Goal: Task Accomplishment & Management: Complete application form

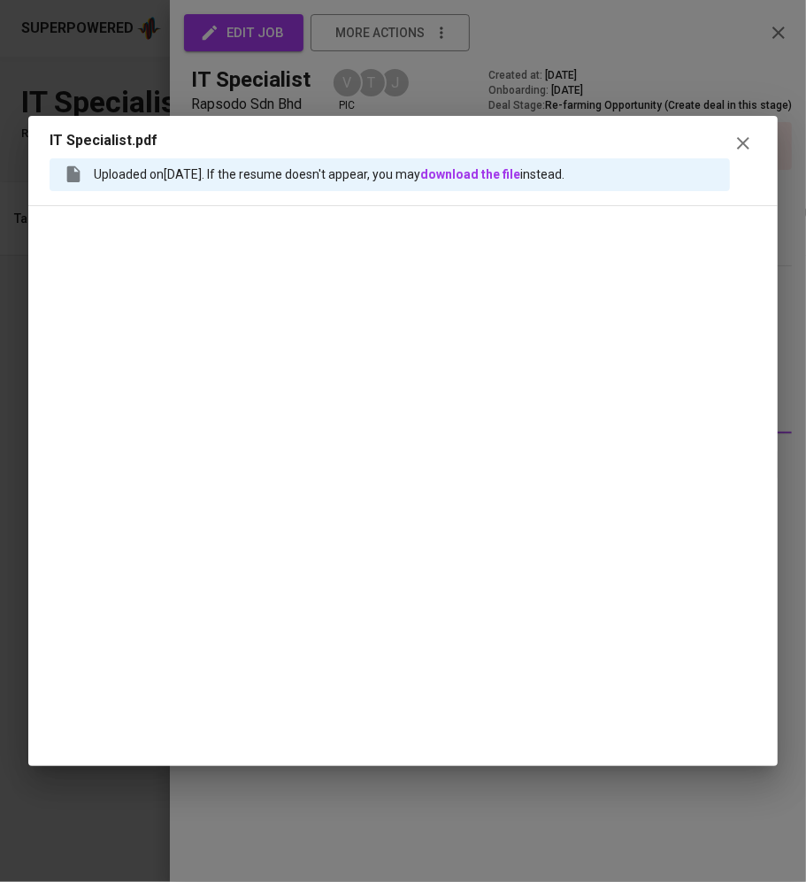
click at [741, 139] on icon "button" at bounding box center [742, 143] width 21 height 21
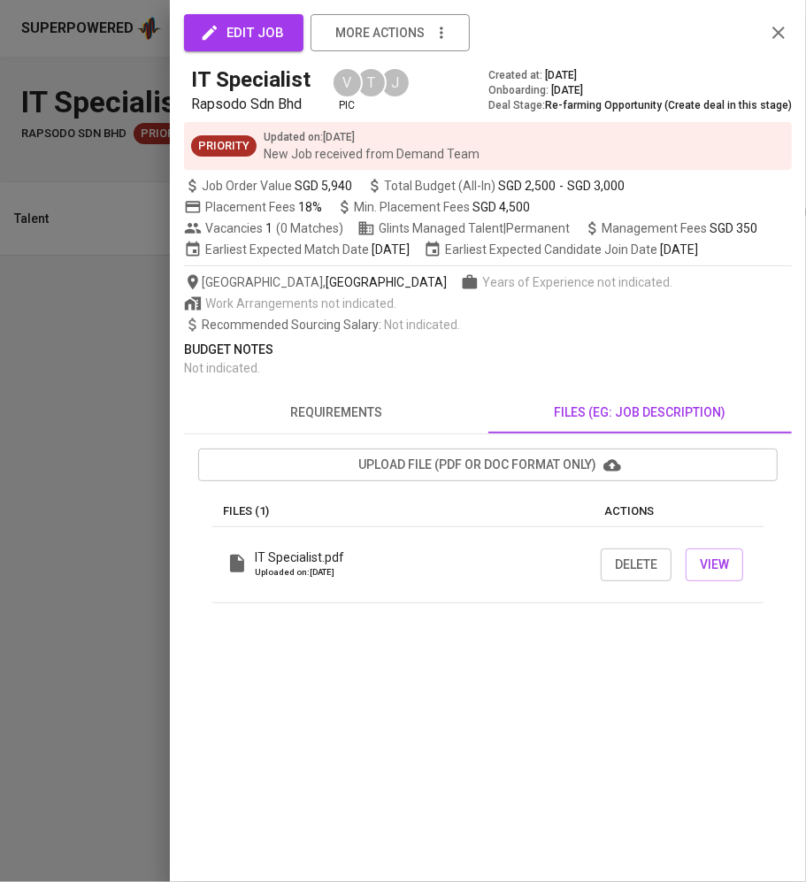
click at [785, 32] on icon "button" at bounding box center [778, 32] width 21 height 21
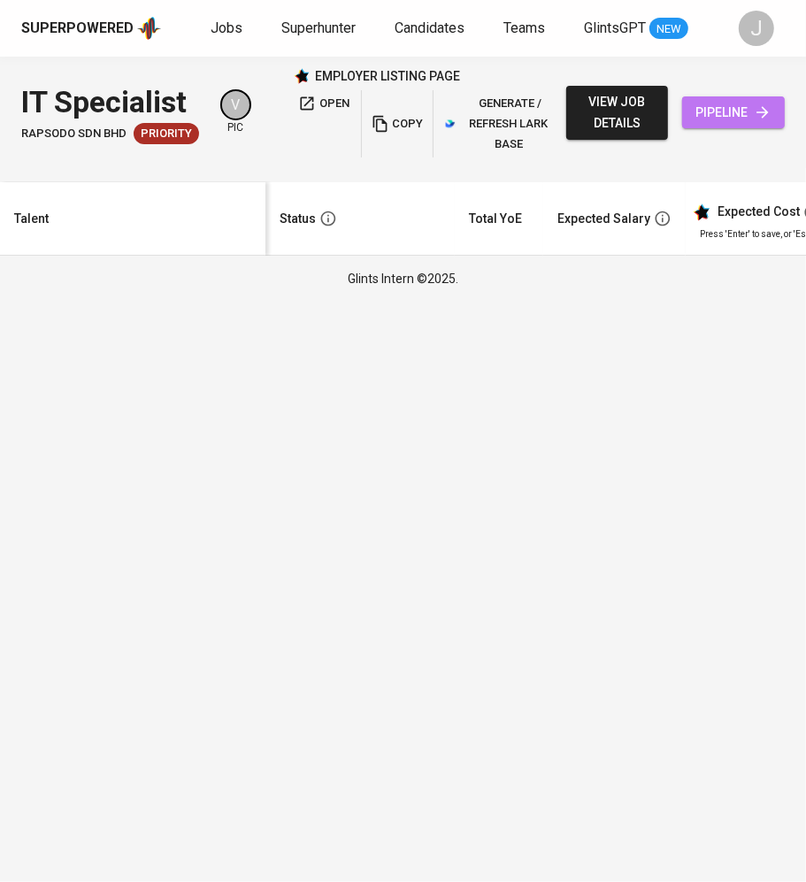
click at [742, 126] on link "pipeline" at bounding box center [733, 112] width 103 height 33
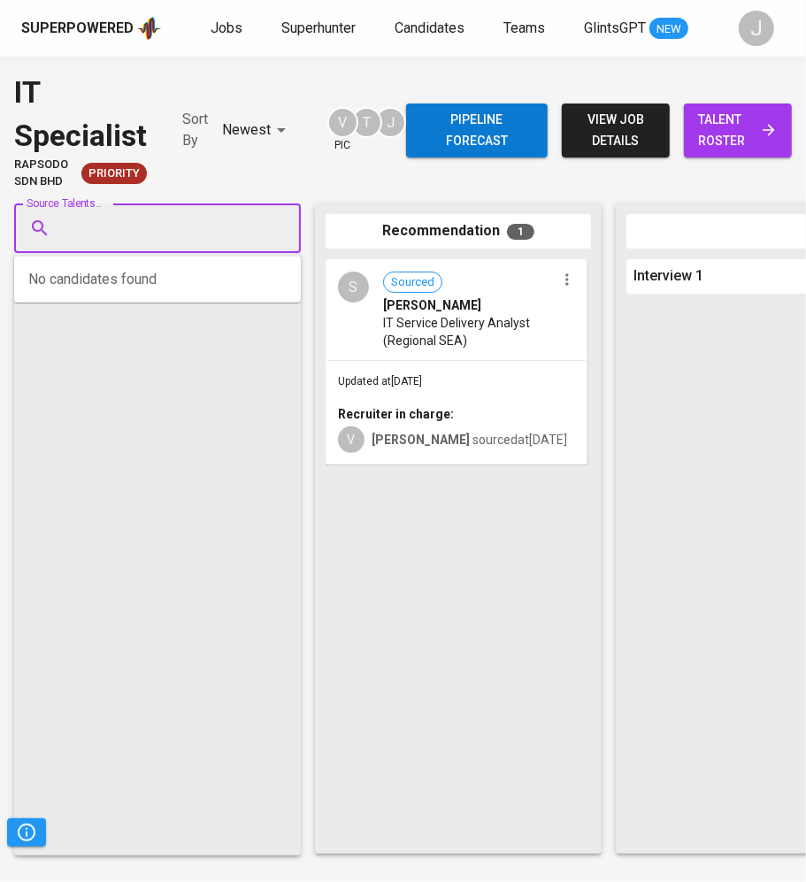
click at [125, 234] on input "Source Talents..." at bounding box center [150, 228] width 186 height 34
paste input "[EMAIL_ADDRESS][DOMAIN_NAME]"
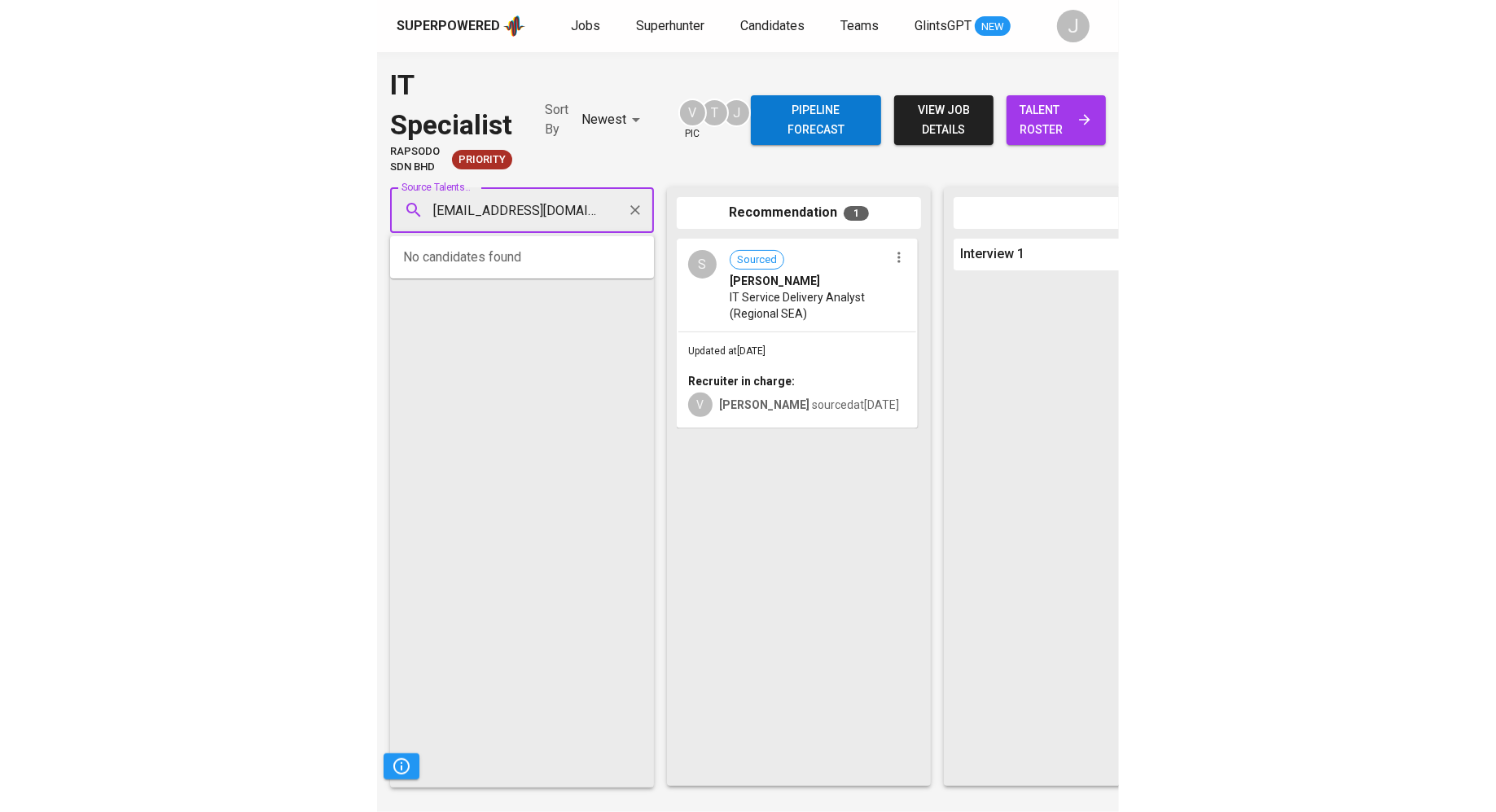
scroll to position [0, 4]
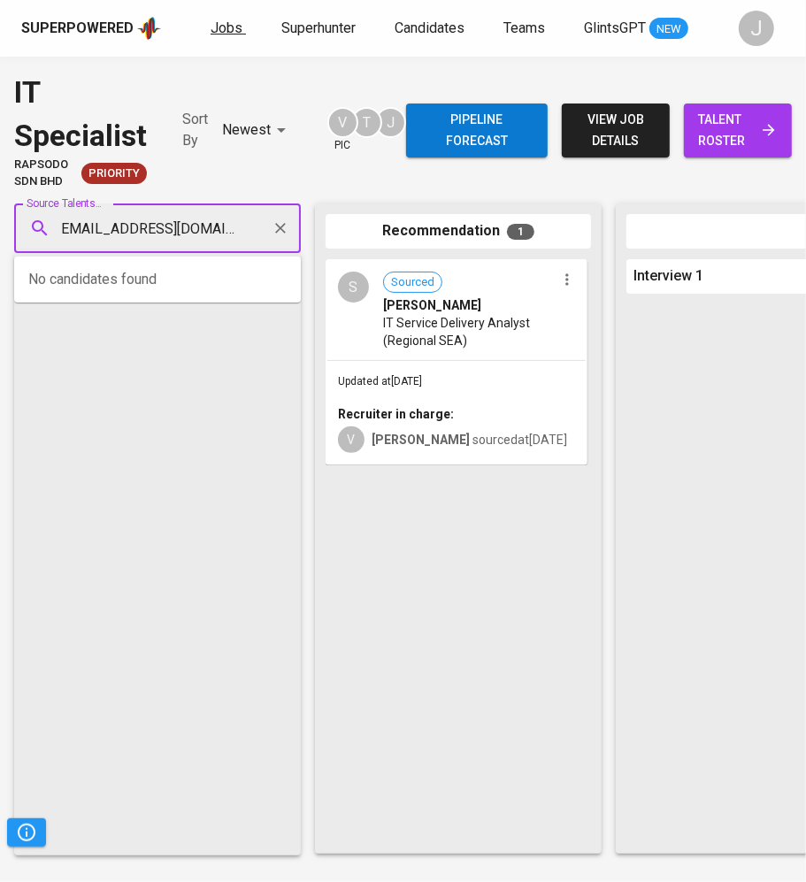
type input "[EMAIL_ADDRESS][DOMAIN_NAME]"
click at [220, 34] on span "Jobs" at bounding box center [226, 27] width 32 height 17
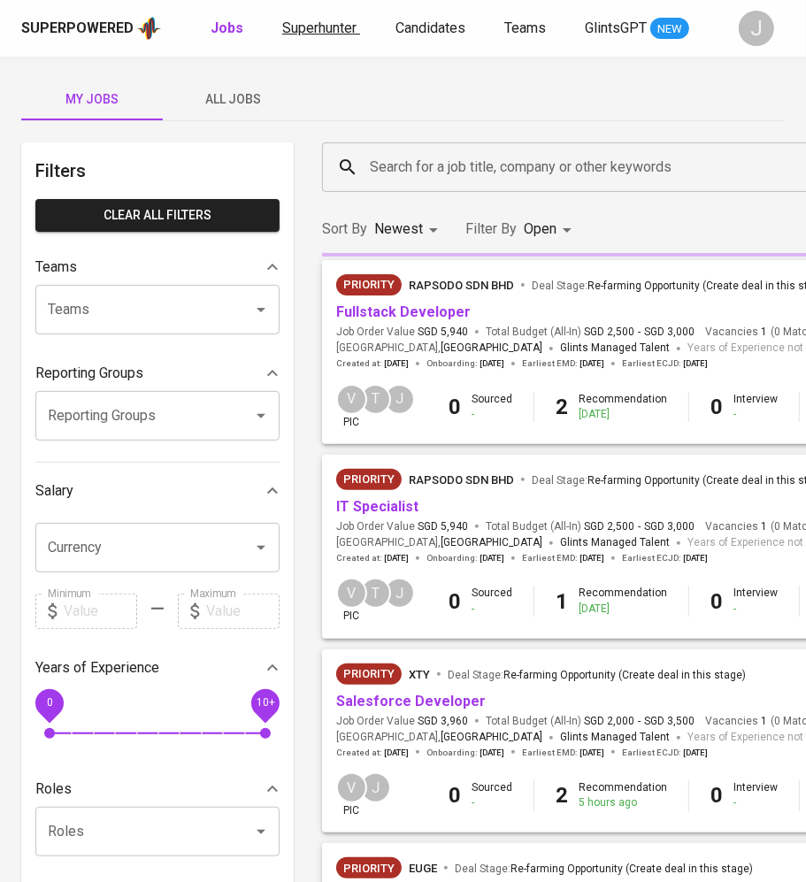
drag, startPoint x: 220, startPoint y: 34, endPoint x: 310, endPoint y: 29, distance: 89.5
click at [310, 29] on span "Superhunter" at bounding box center [319, 27] width 74 height 17
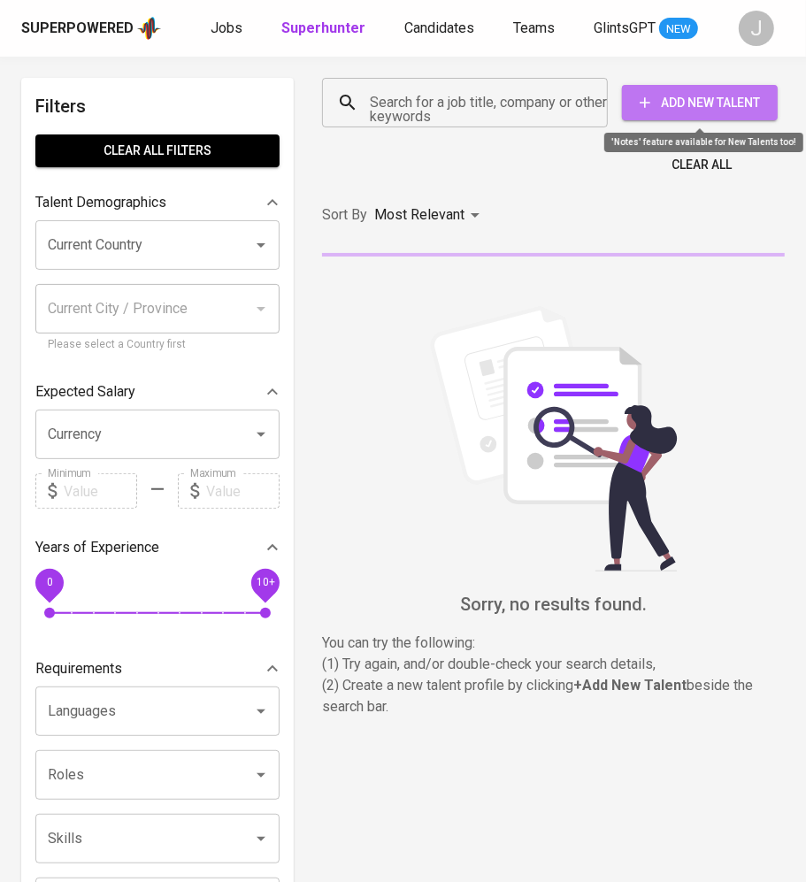
click at [671, 105] on span "Add New Talent" at bounding box center [699, 103] width 127 height 22
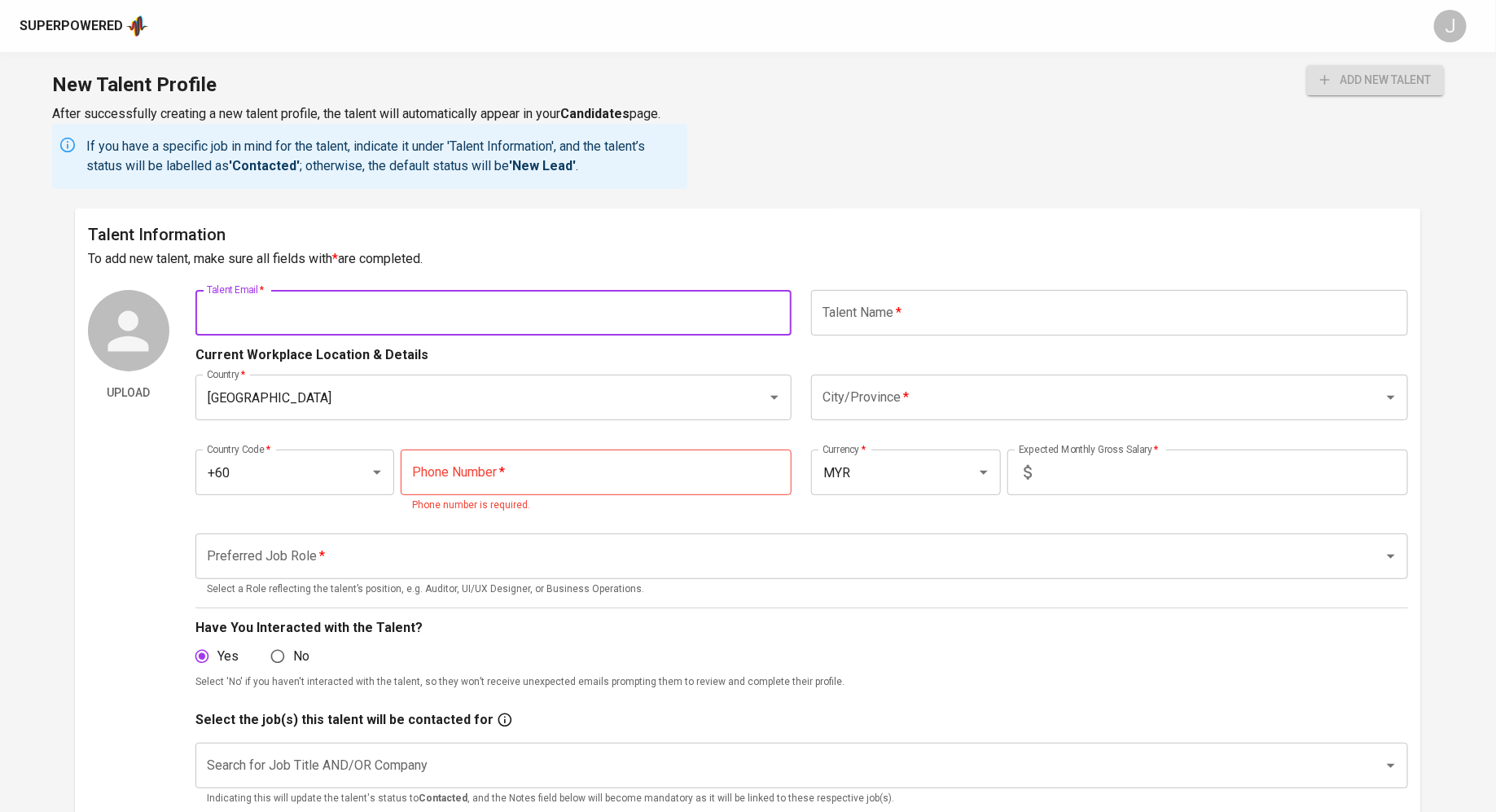
click at [470, 309] on input "text" at bounding box center [493, 313] width 597 height 46
paste input "[EMAIL_ADDRESS][DOMAIN_NAME]"
type input "[EMAIL_ADDRESS][DOMAIN_NAME]"
click at [741, 310] on input "text" at bounding box center [1109, 313] width 597 height 46
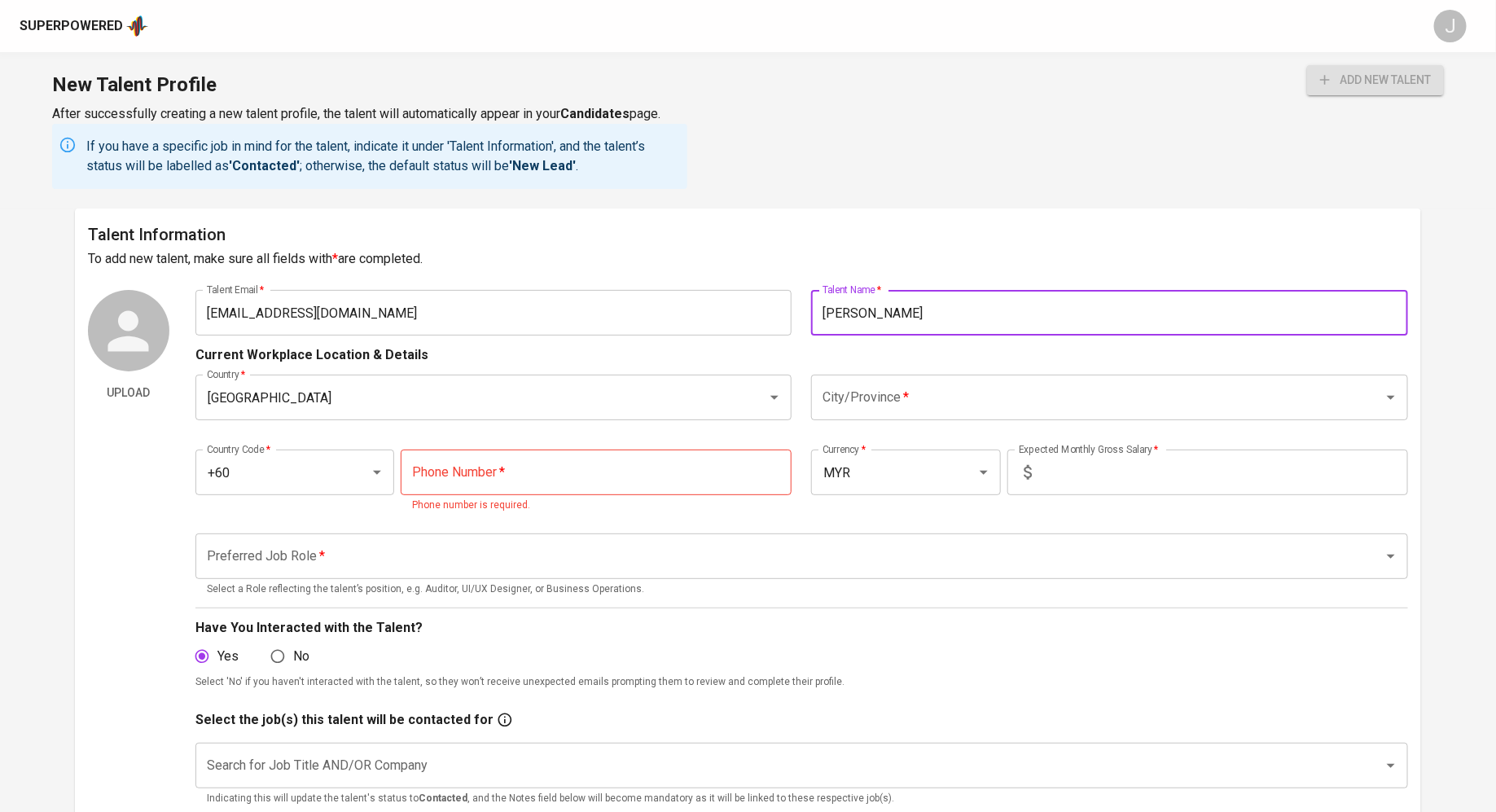
type input "[PERSON_NAME]"
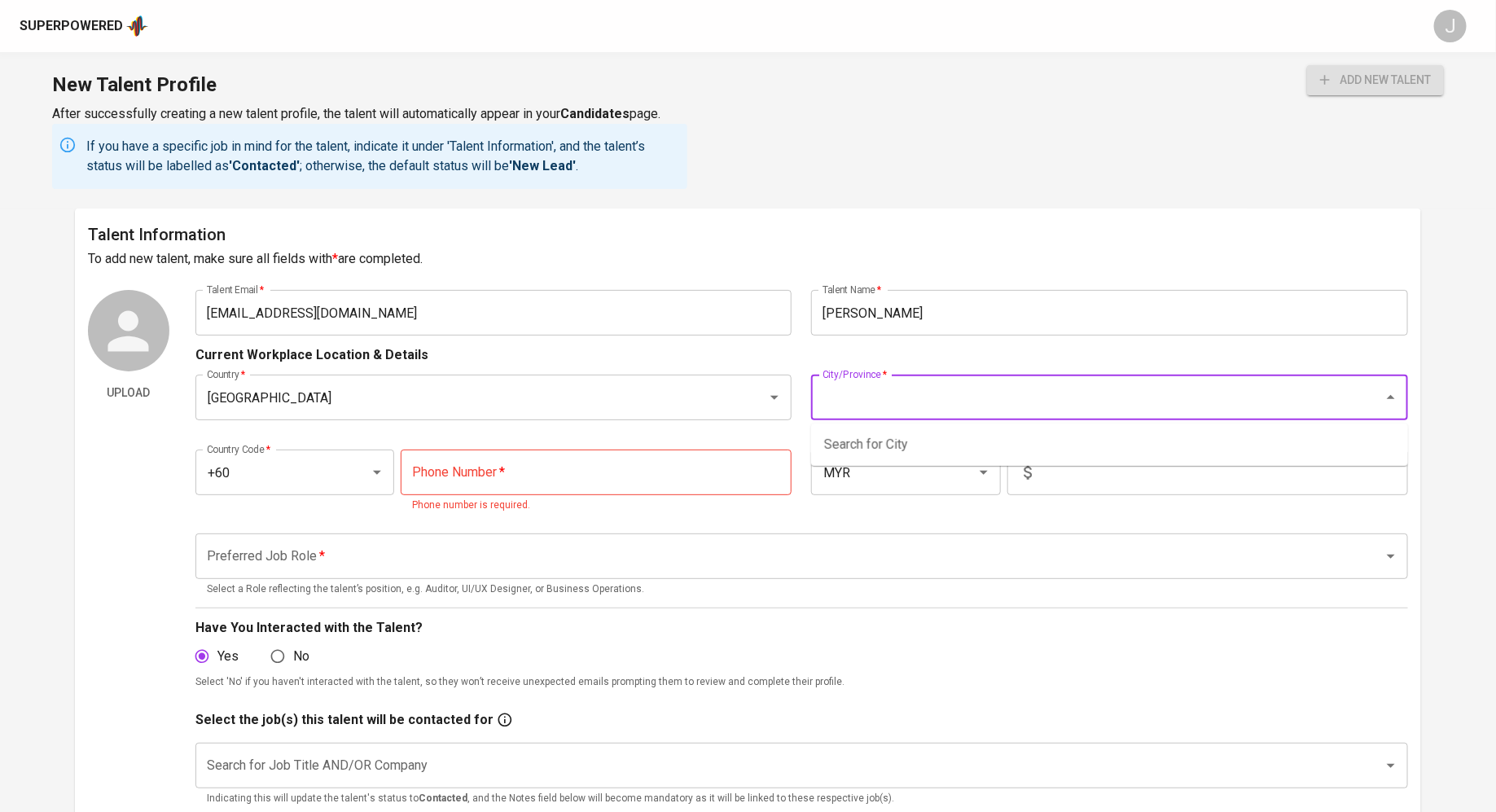
click at [741, 405] on input "City/Province   *" at bounding box center [1086, 398] width 537 height 31
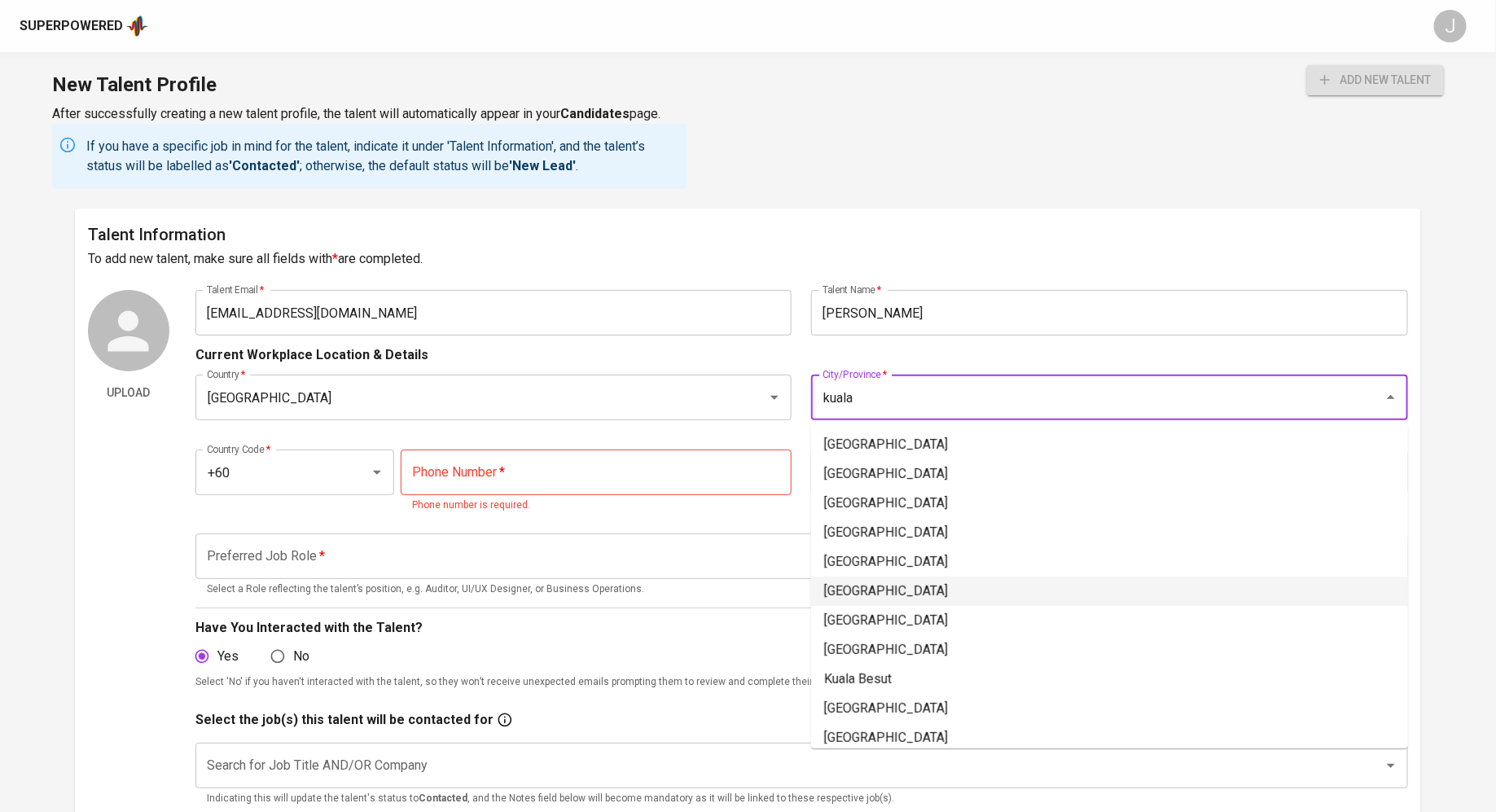
click at [741, 587] on li "[GEOGRAPHIC_DATA]" at bounding box center [1109, 591] width 597 height 29
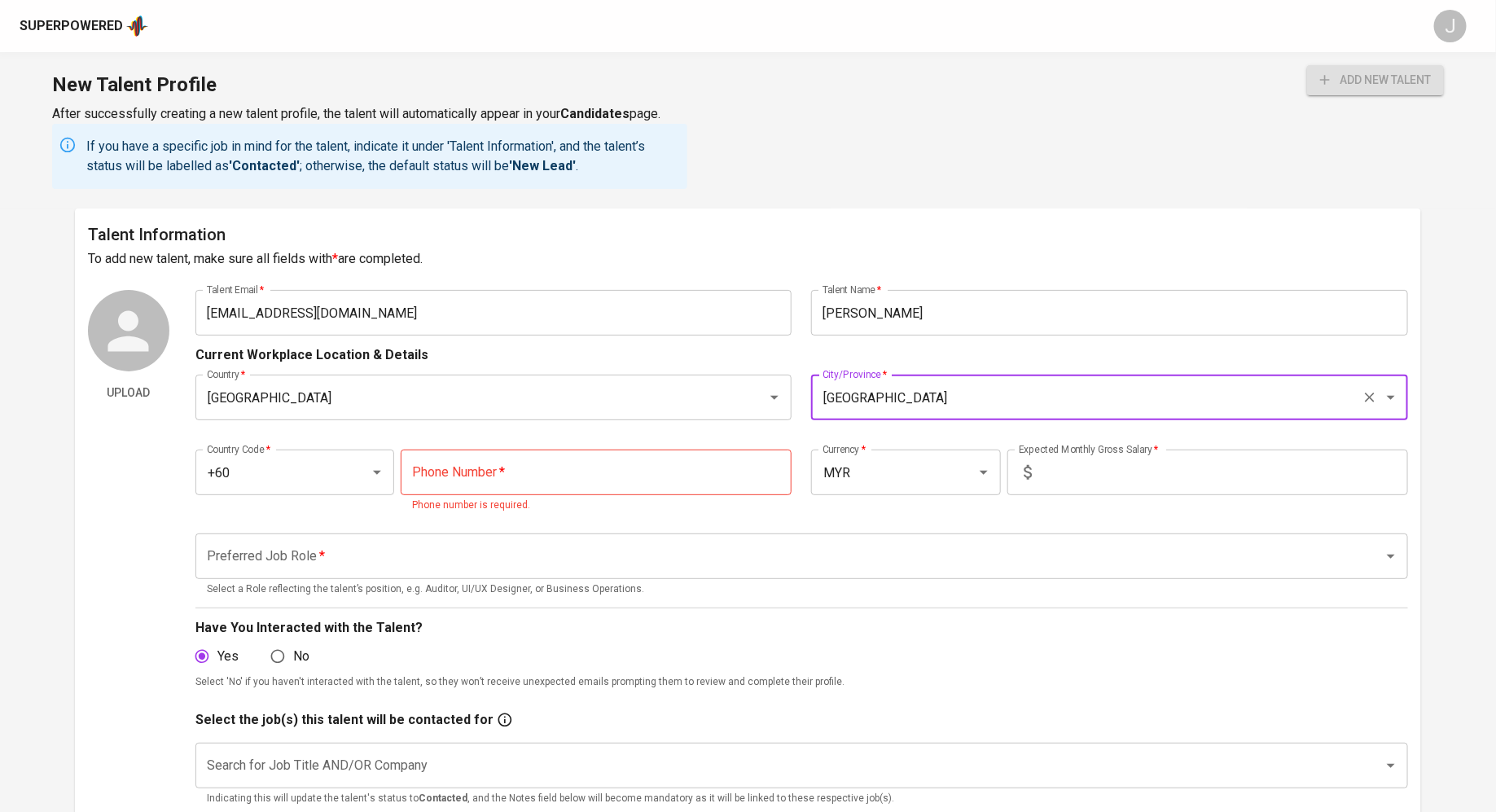
type input "[GEOGRAPHIC_DATA]"
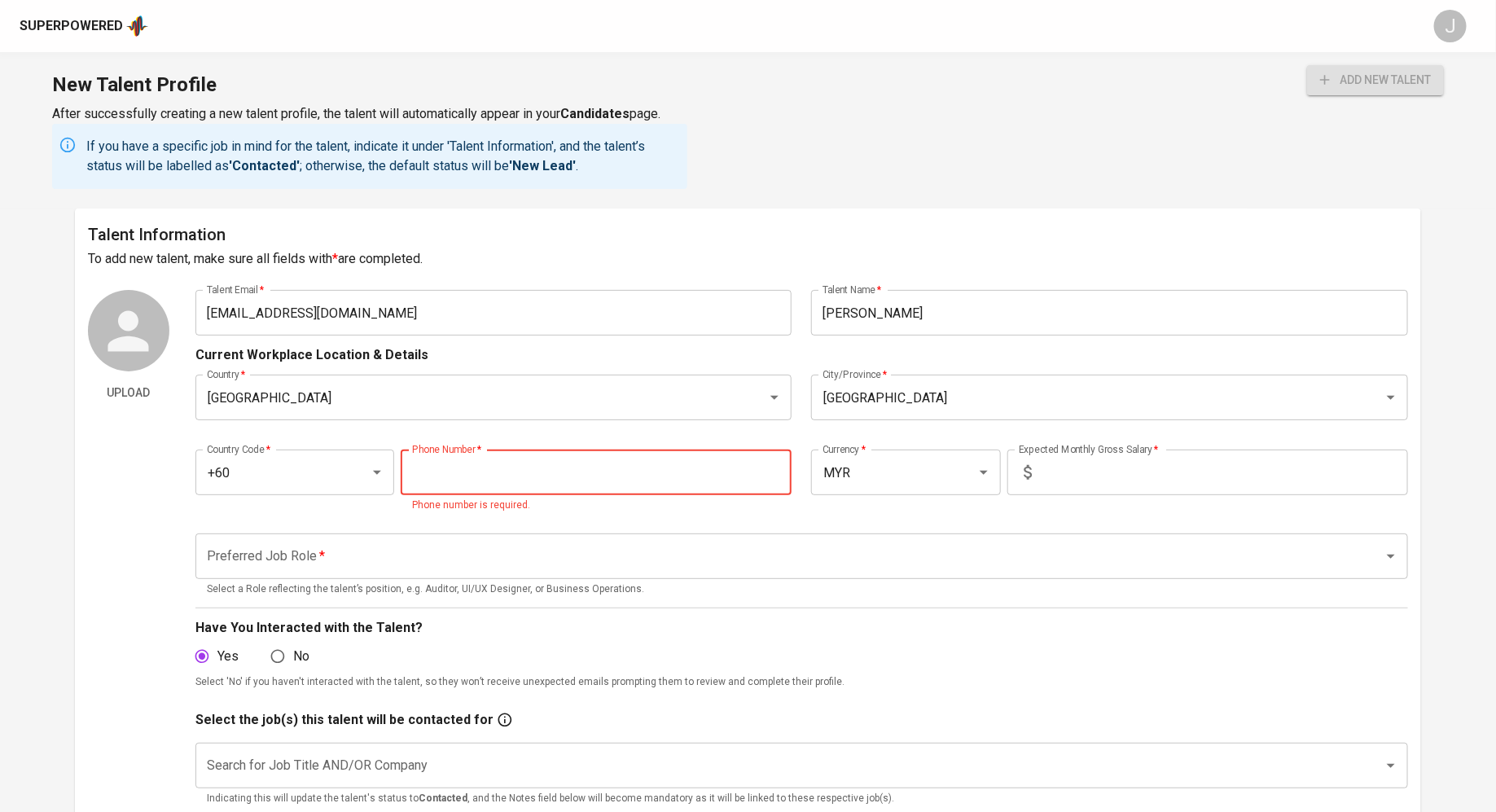
click at [563, 458] on input "tel" at bounding box center [596, 472] width 391 height 46
paste input "[PHONE_NUMBER]"
type input "[PHONE_NUMBER]"
click at [741, 471] on input "text" at bounding box center [1223, 472] width 370 height 46
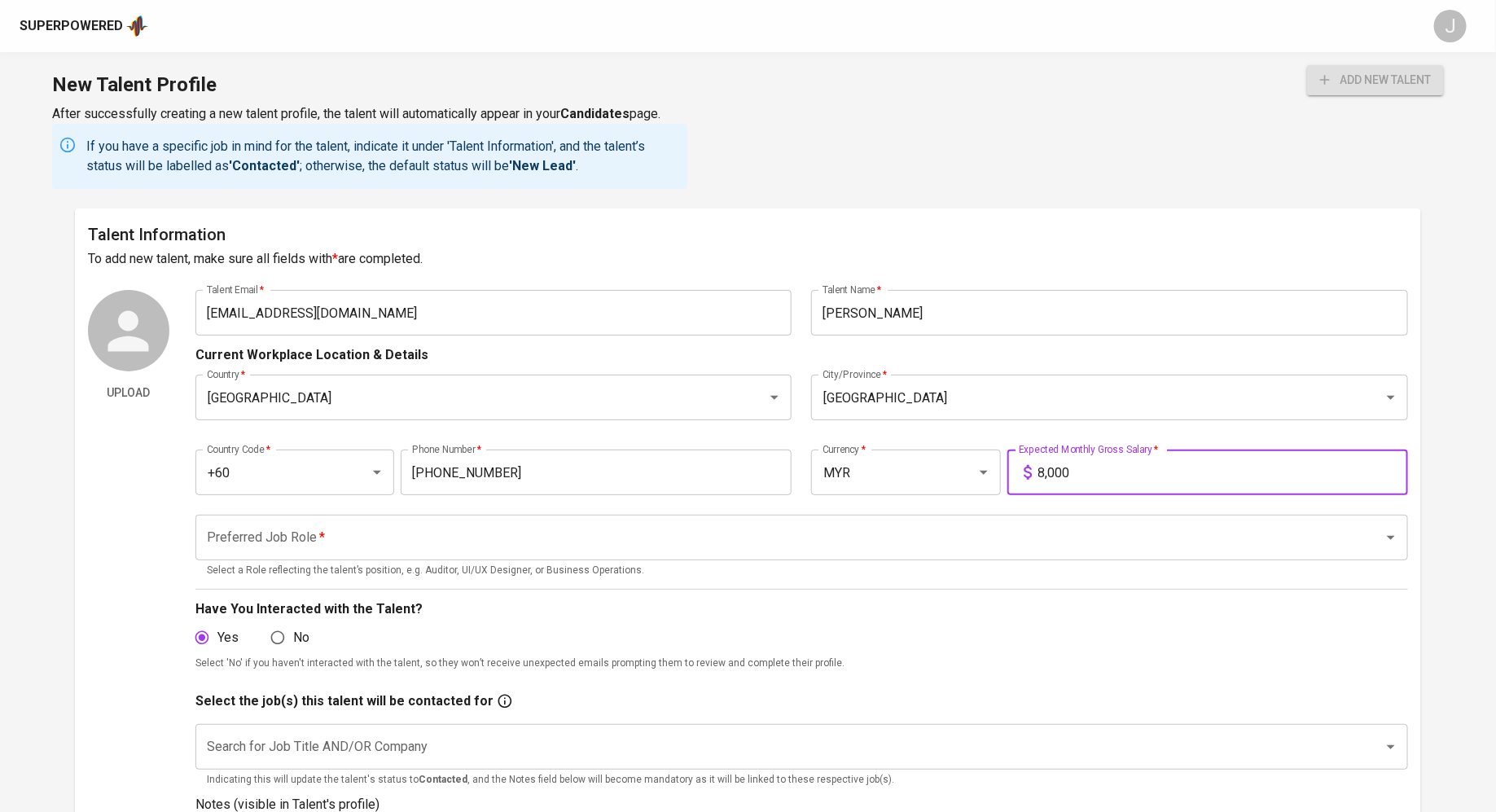
type input "8,000"
click at [618, 543] on input "Preferred Job Role   *" at bounding box center [778, 538] width 1152 height 31
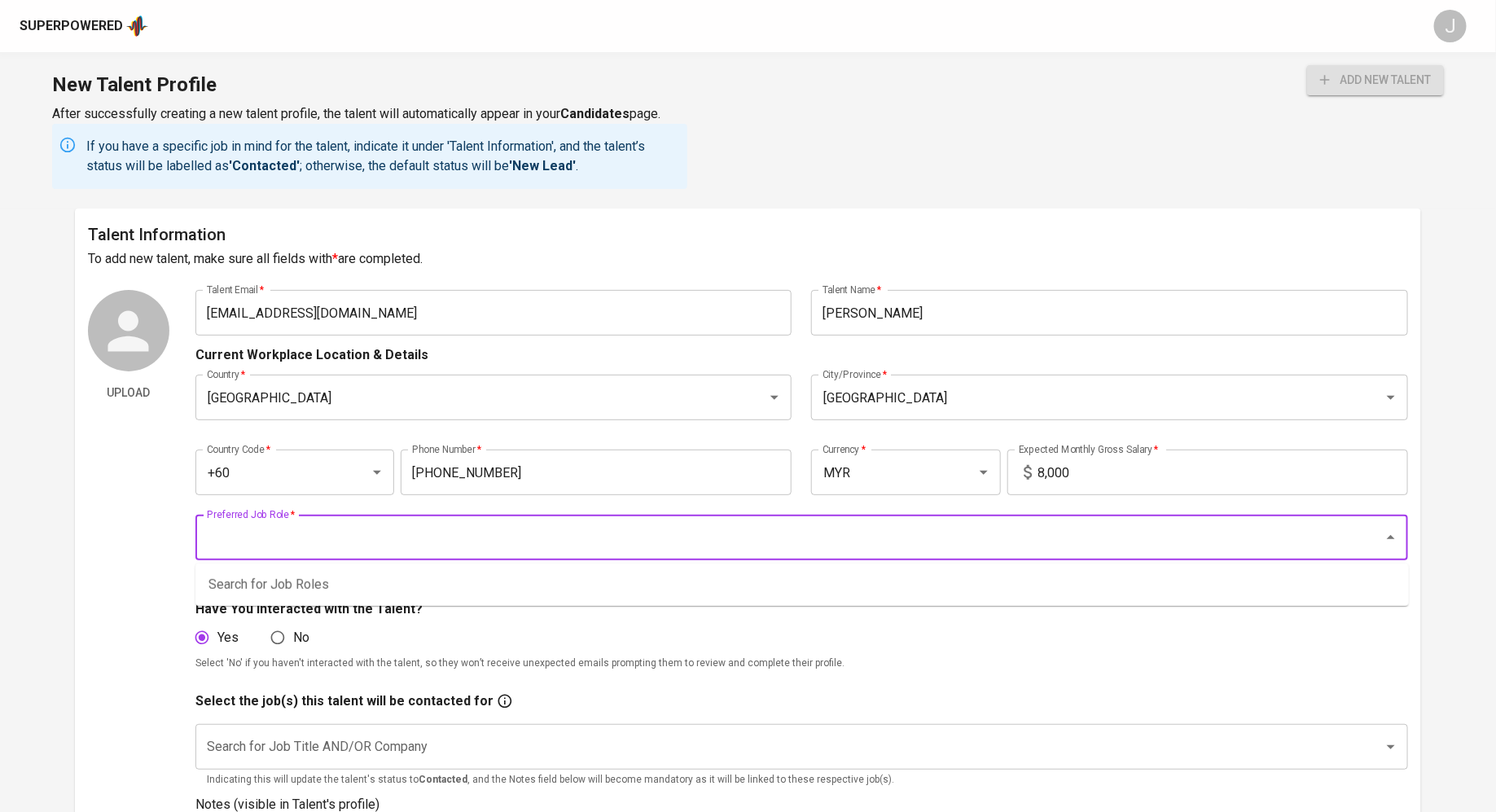
type input "c"
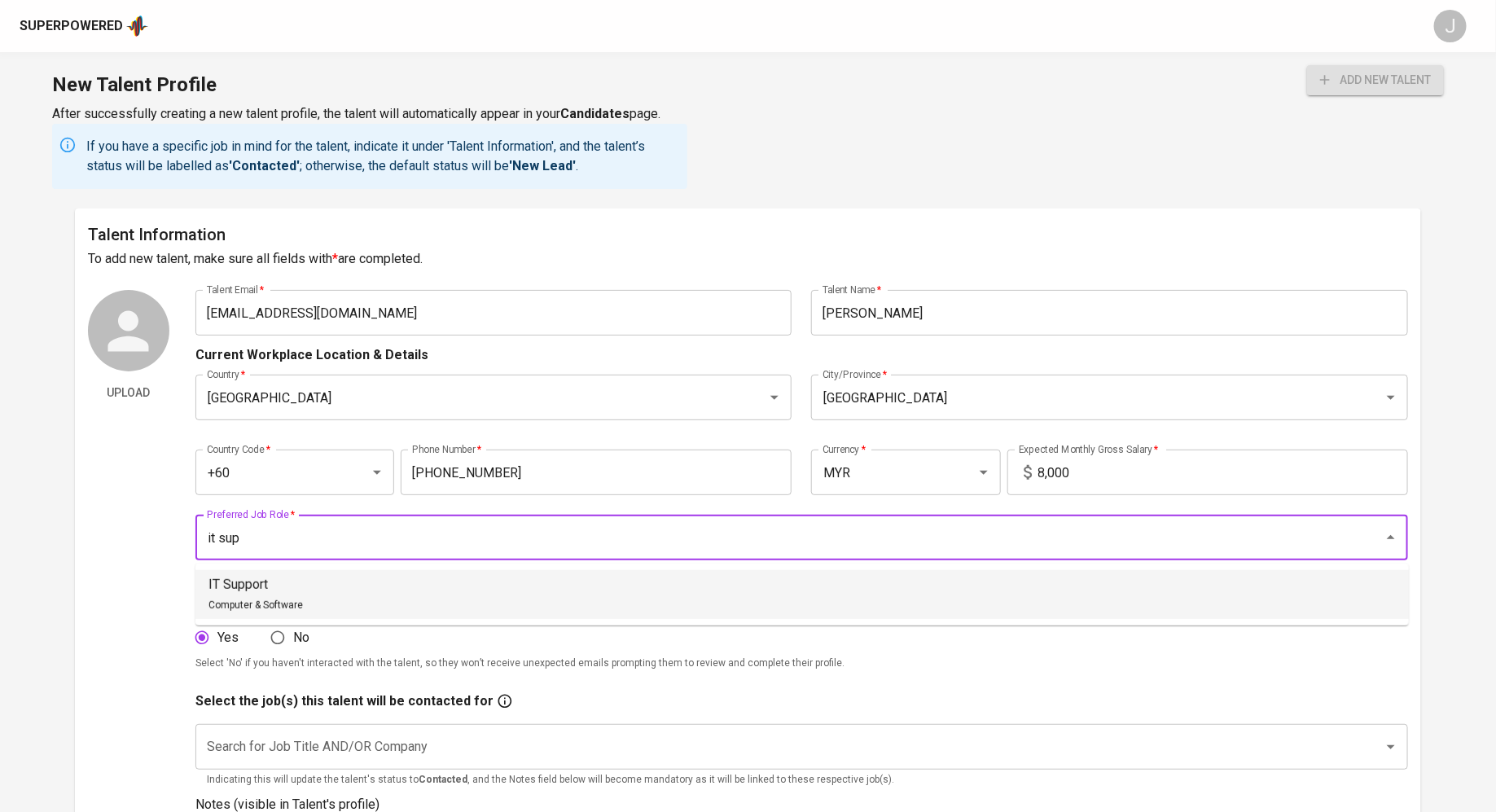
click at [416, 609] on li "IT Support Computer & Software" at bounding box center [802, 594] width 1213 height 49
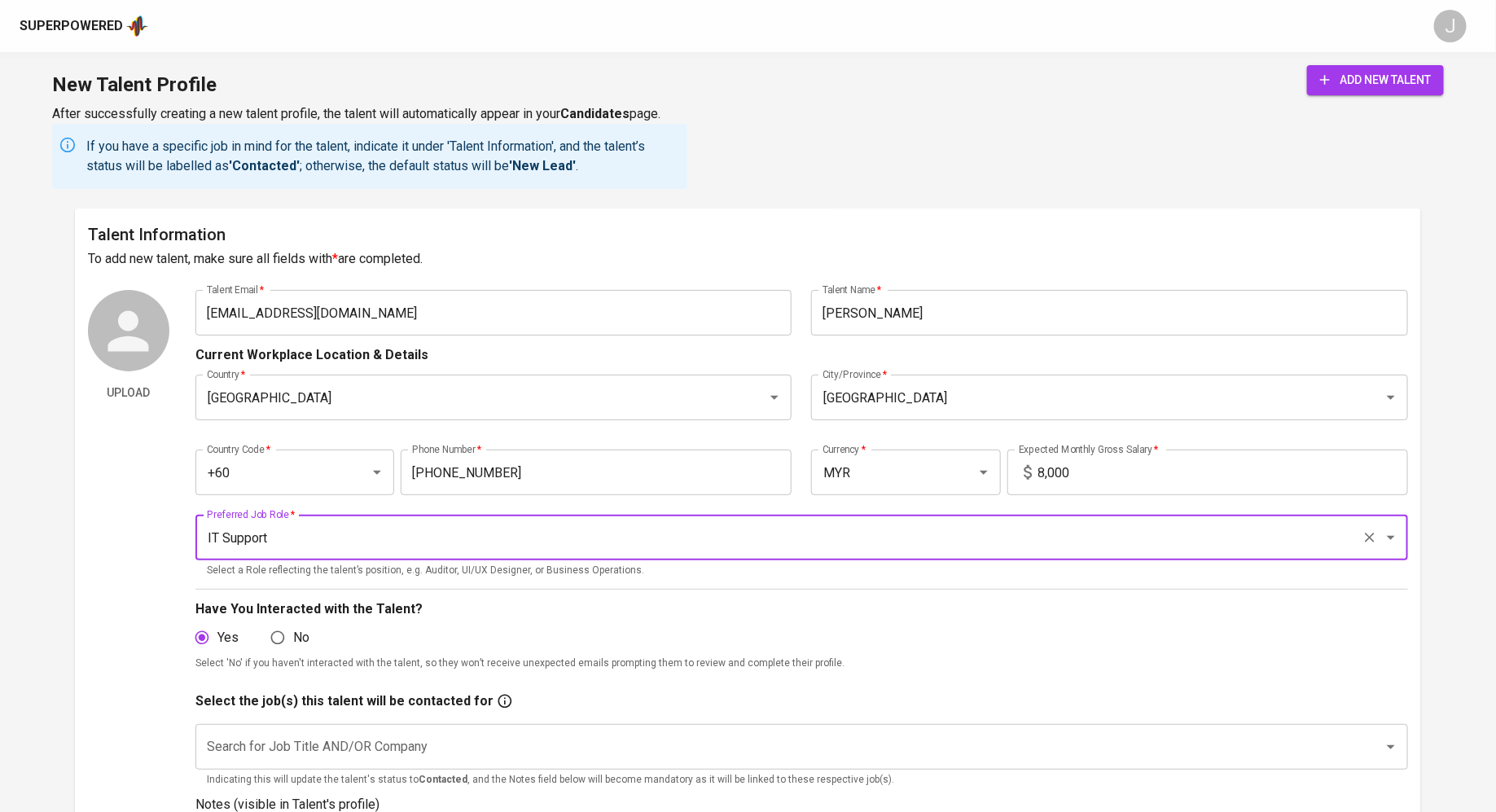
type input "IT Support"
click at [407, 750] on input "Search for Job Title AND/OR Company" at bounding box center [778, 747] width 1152 height 31
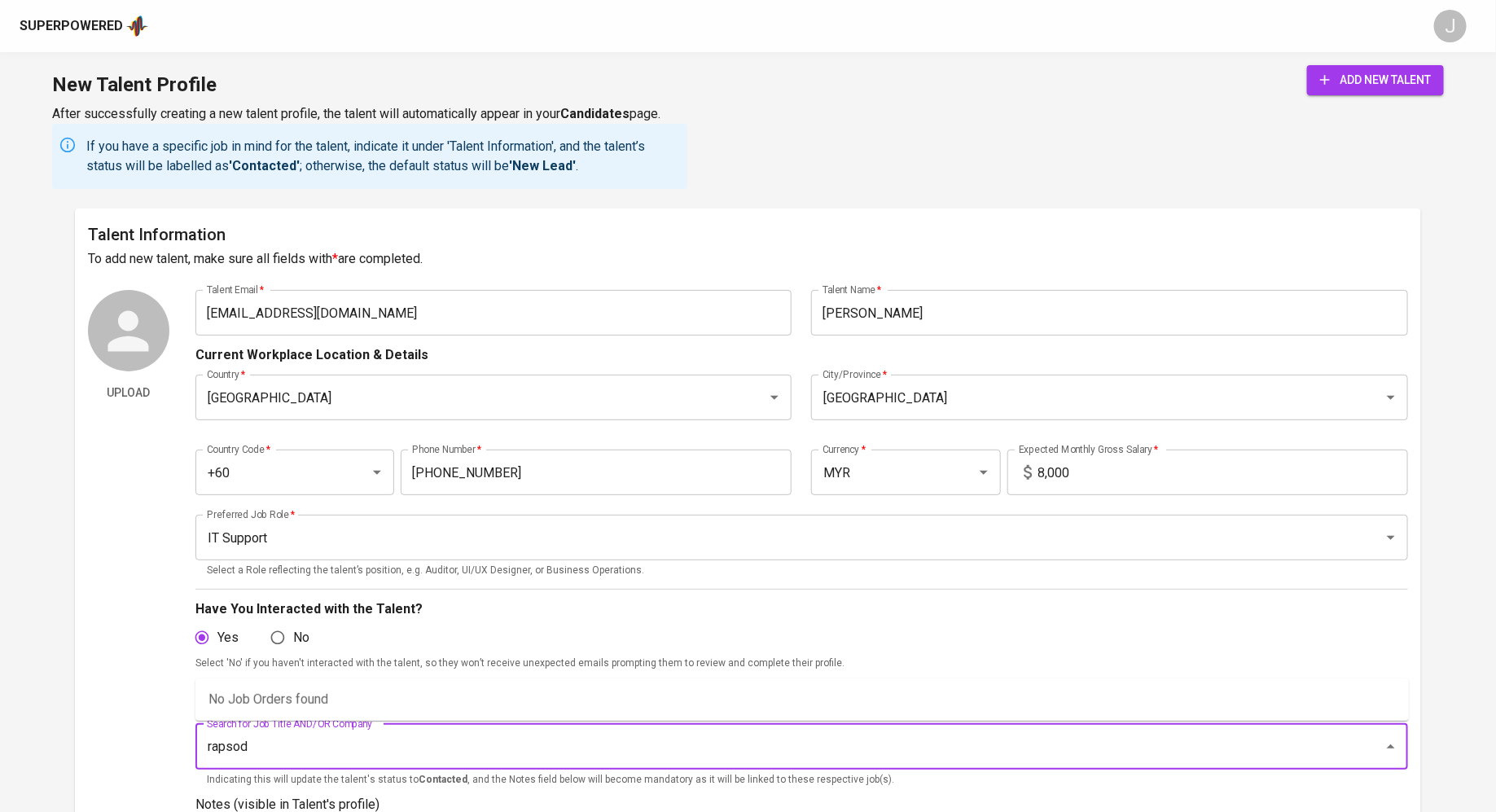
type input "rapsodo"
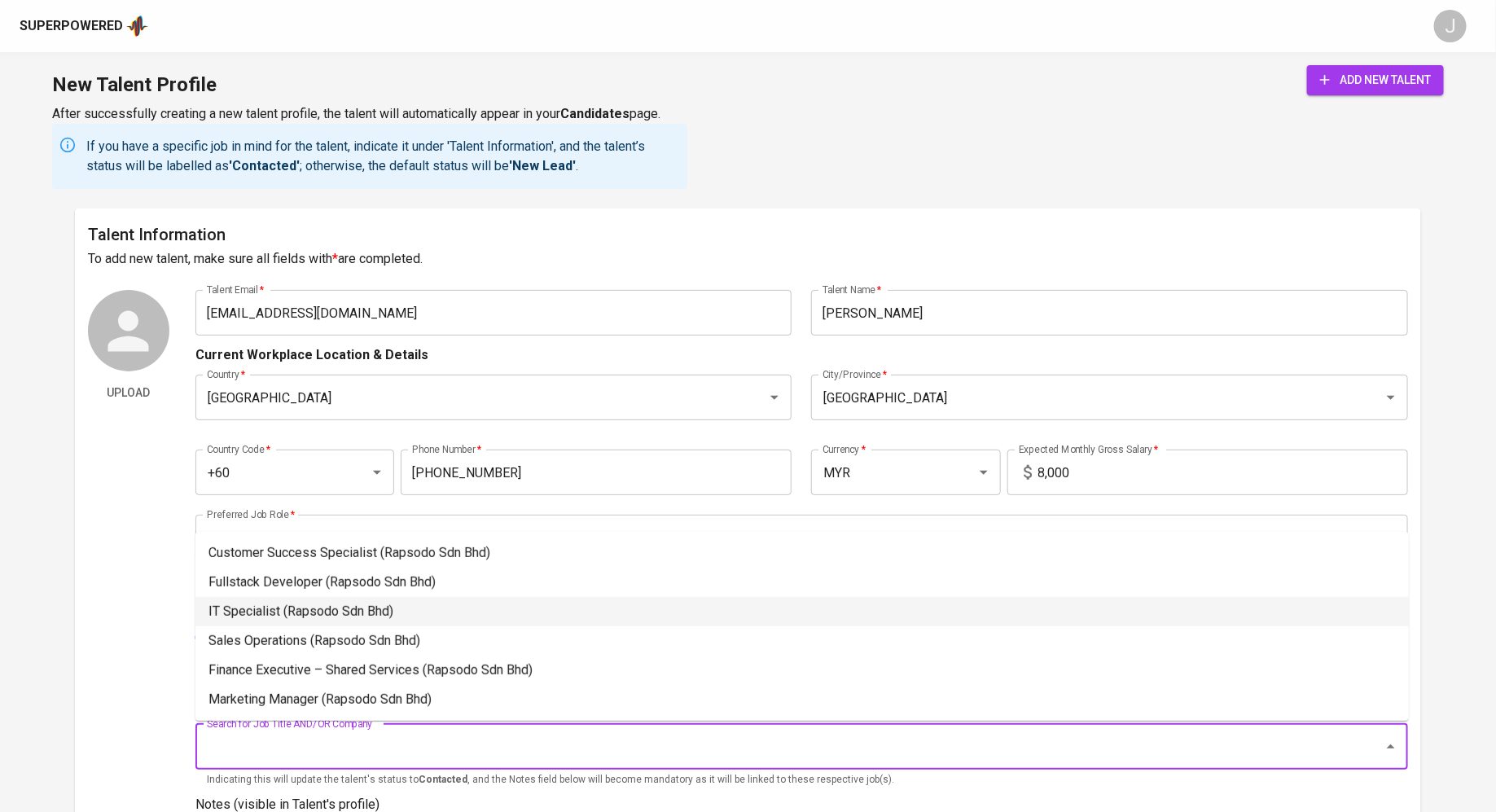
click at [363, 623] on li "IT Specialist (Rapsodo Sdn Bhd)" at bounding box center [802, 611] width 1213 height 29
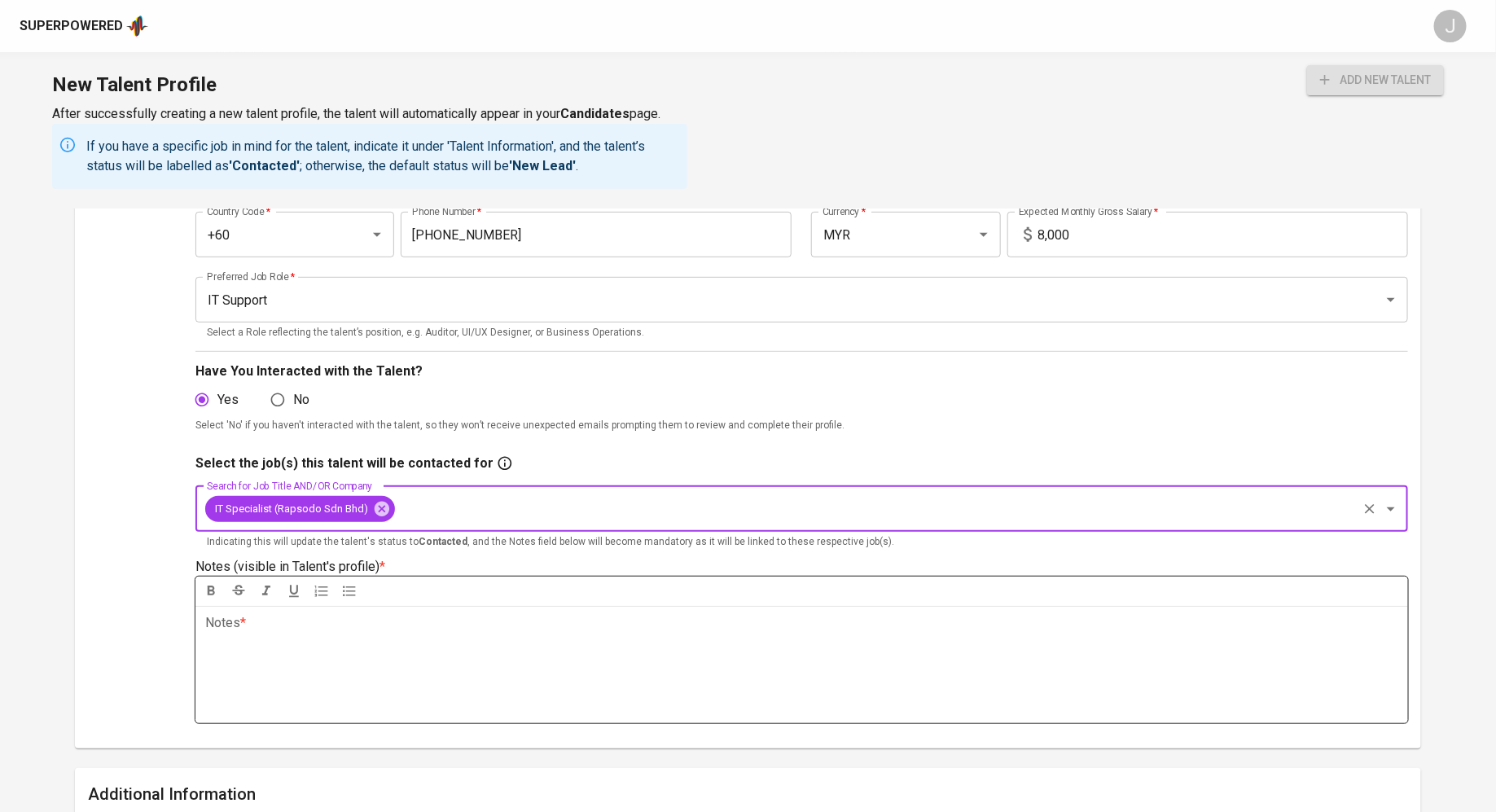
scroll to position [272, 0]
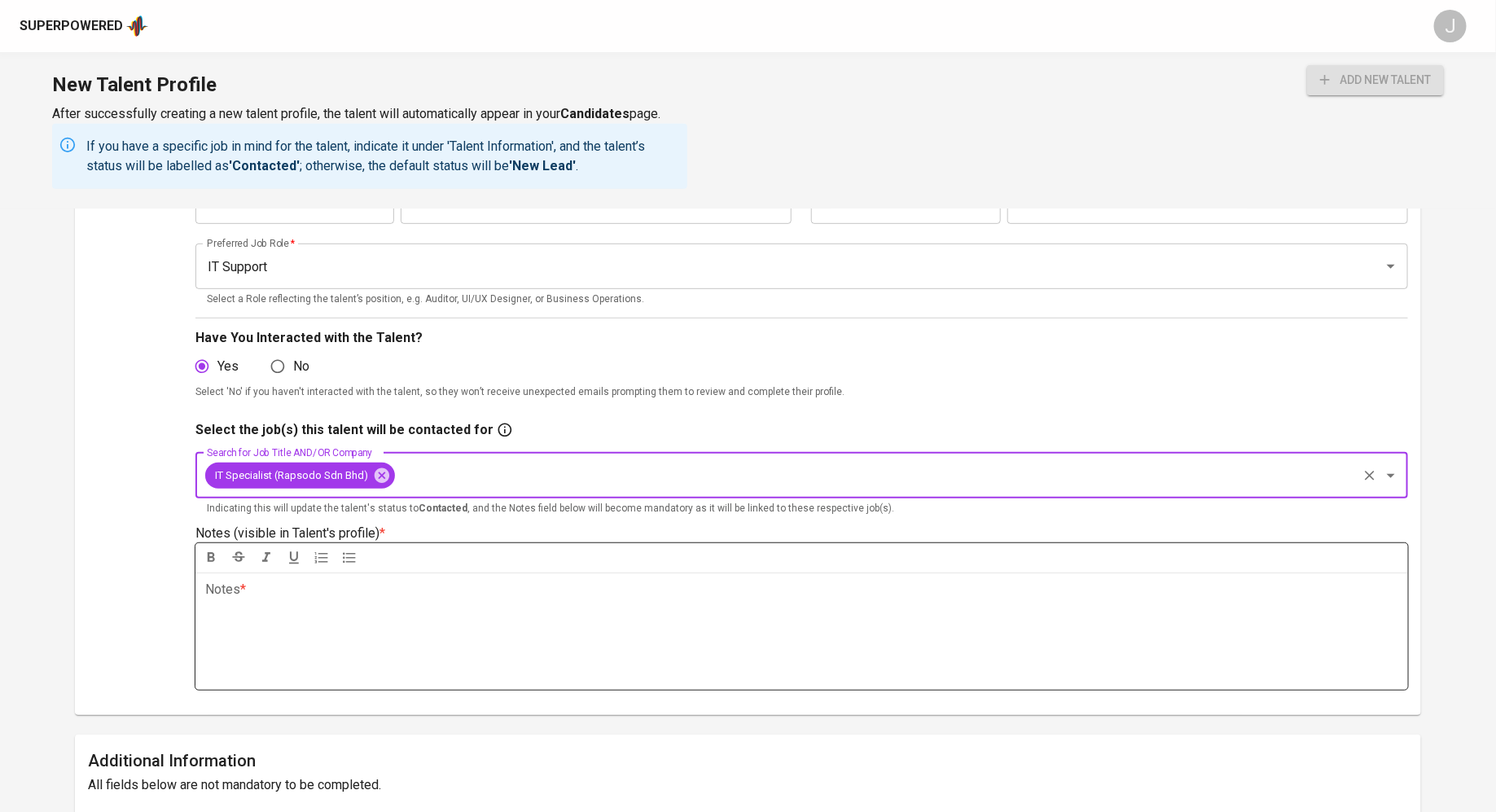
click at [510, 637] on div "Notes * ﻿" at bounding box center [801, 631] width 1212 height 117
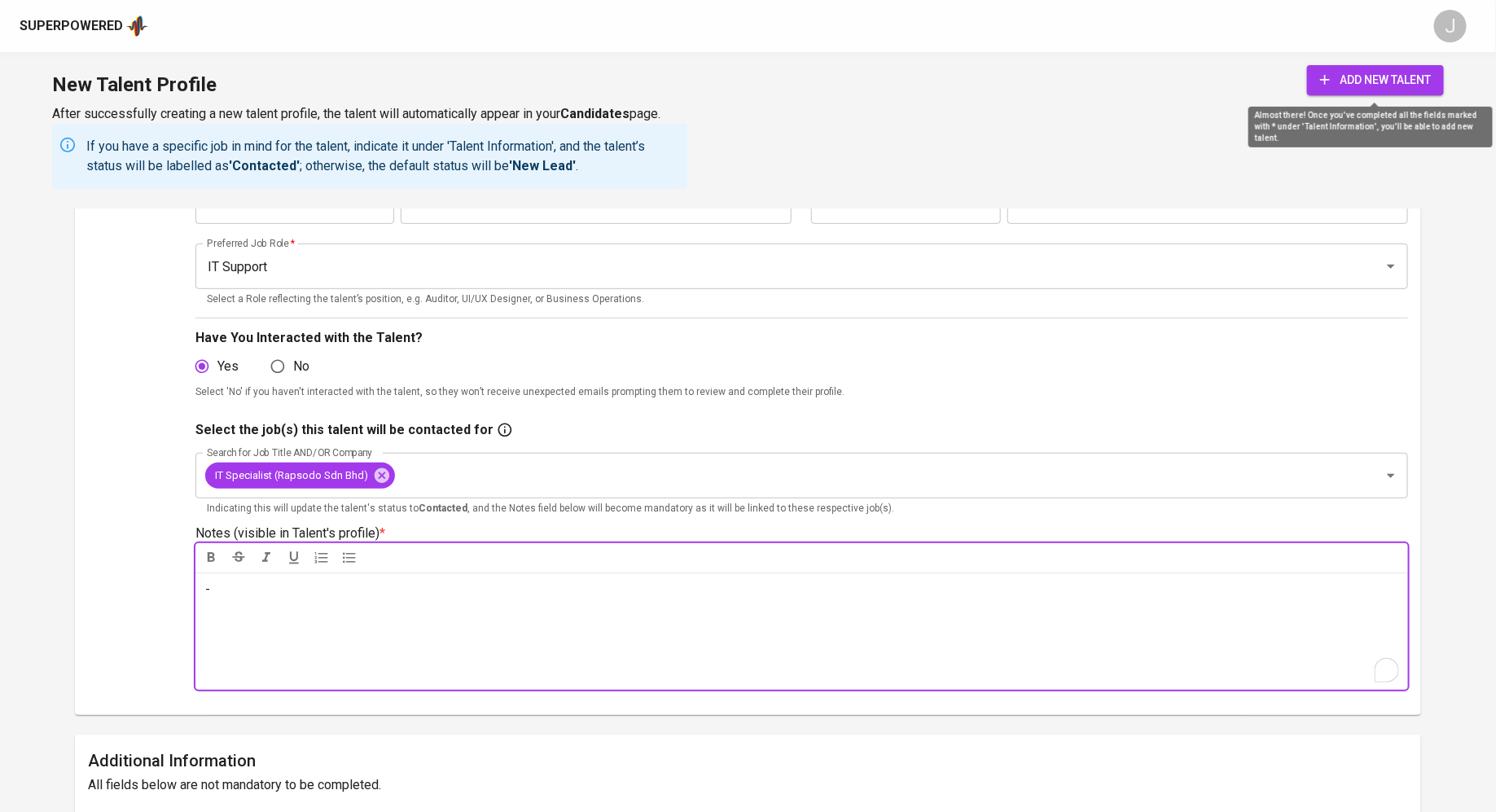
click at [741, 79] on span "add new talent" at bounding box center [1375, 80] width 110 height 20
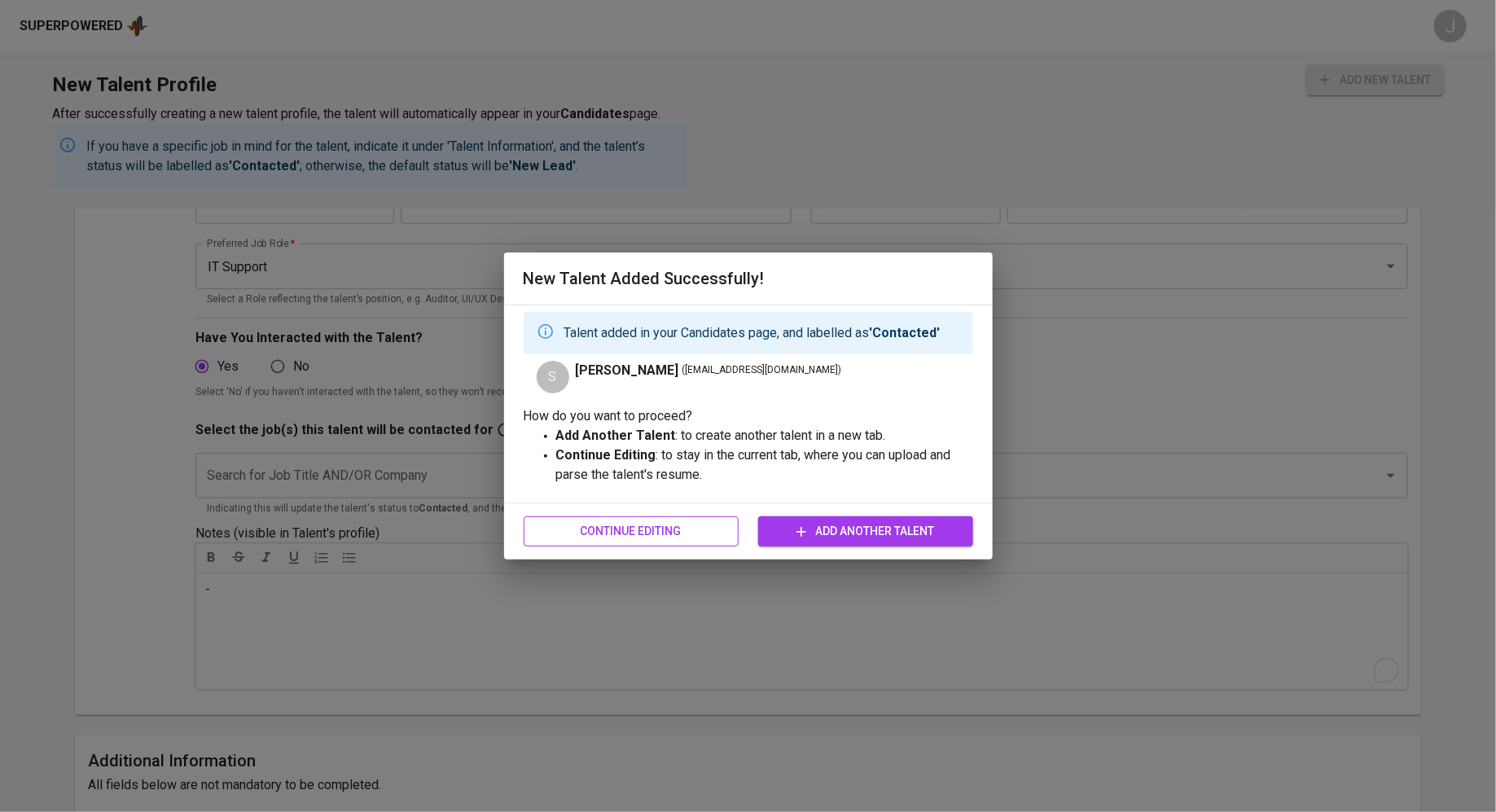
click at [676, 533] on span "Continue Editing" at bounding box center [631, 531] width 189 height 20
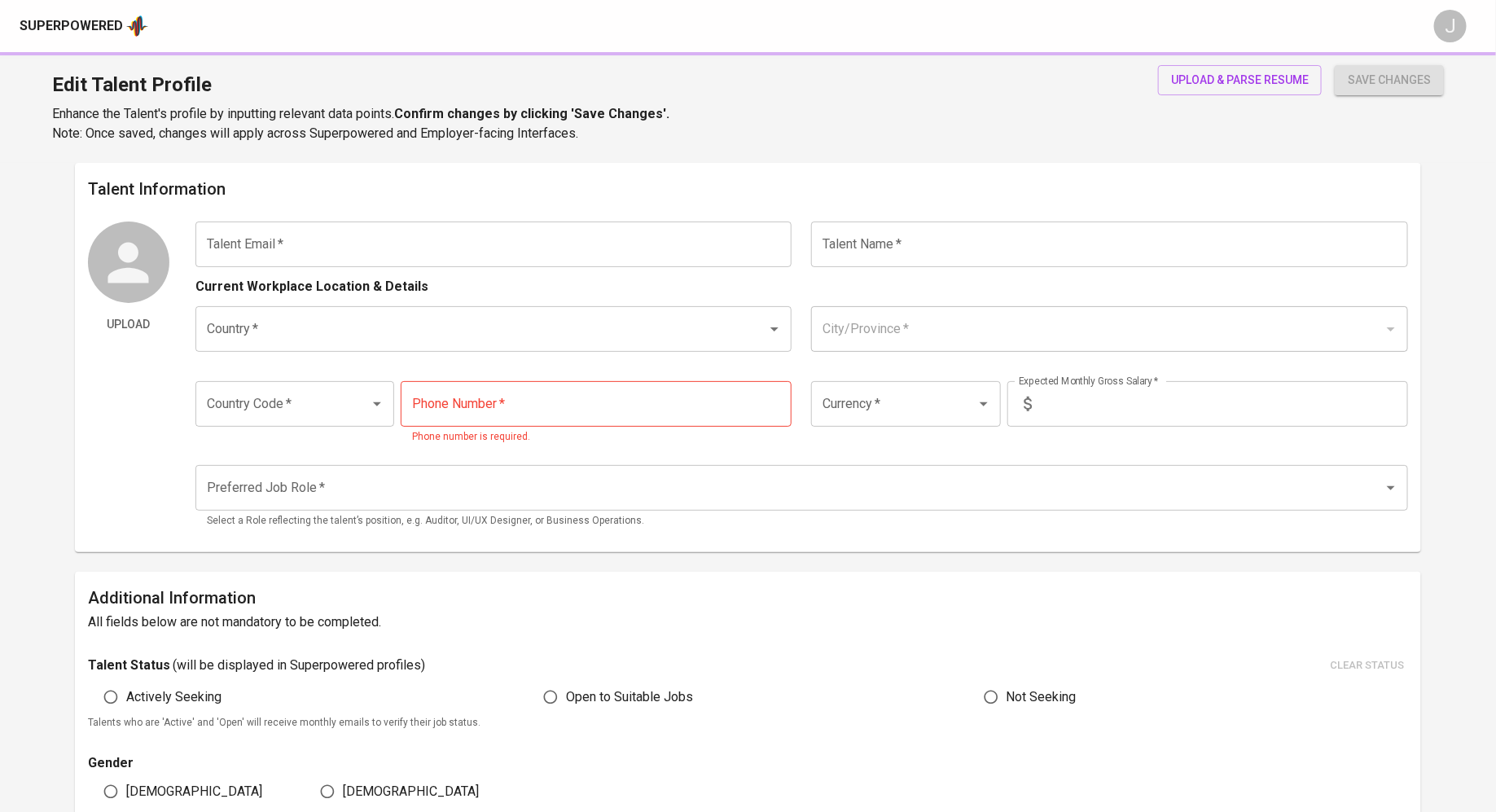
type input "[EMAIL_ADDRESS][DOMAIN_NAME]"
type input "[PERSON_NAME]"
type input "[GEOGRAPHIC_DATA]"
type input "+60"
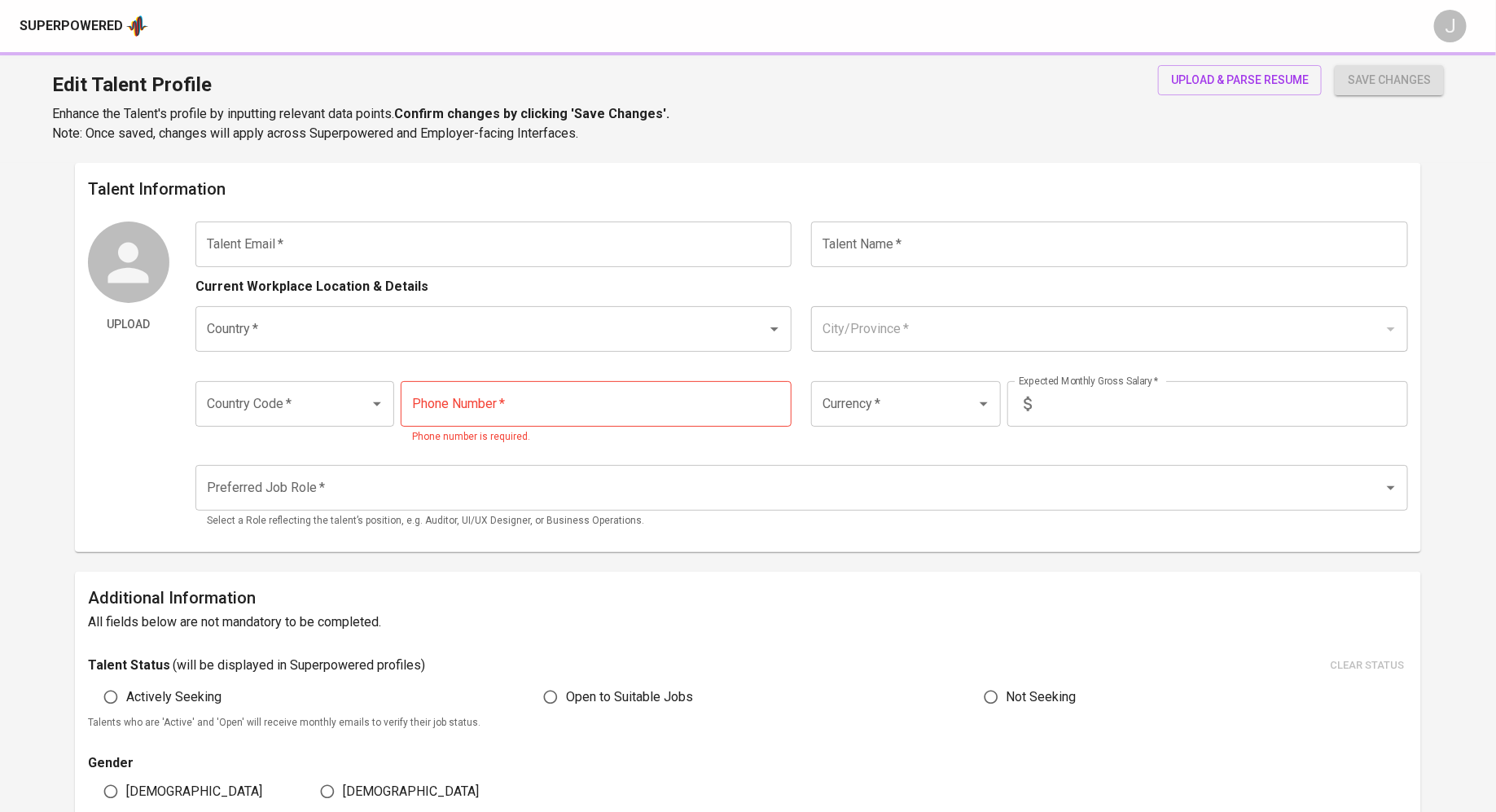
type input "[PHONE_NUMBER]"
type input "MYR"
type input "8,000"
type input "IT Support"
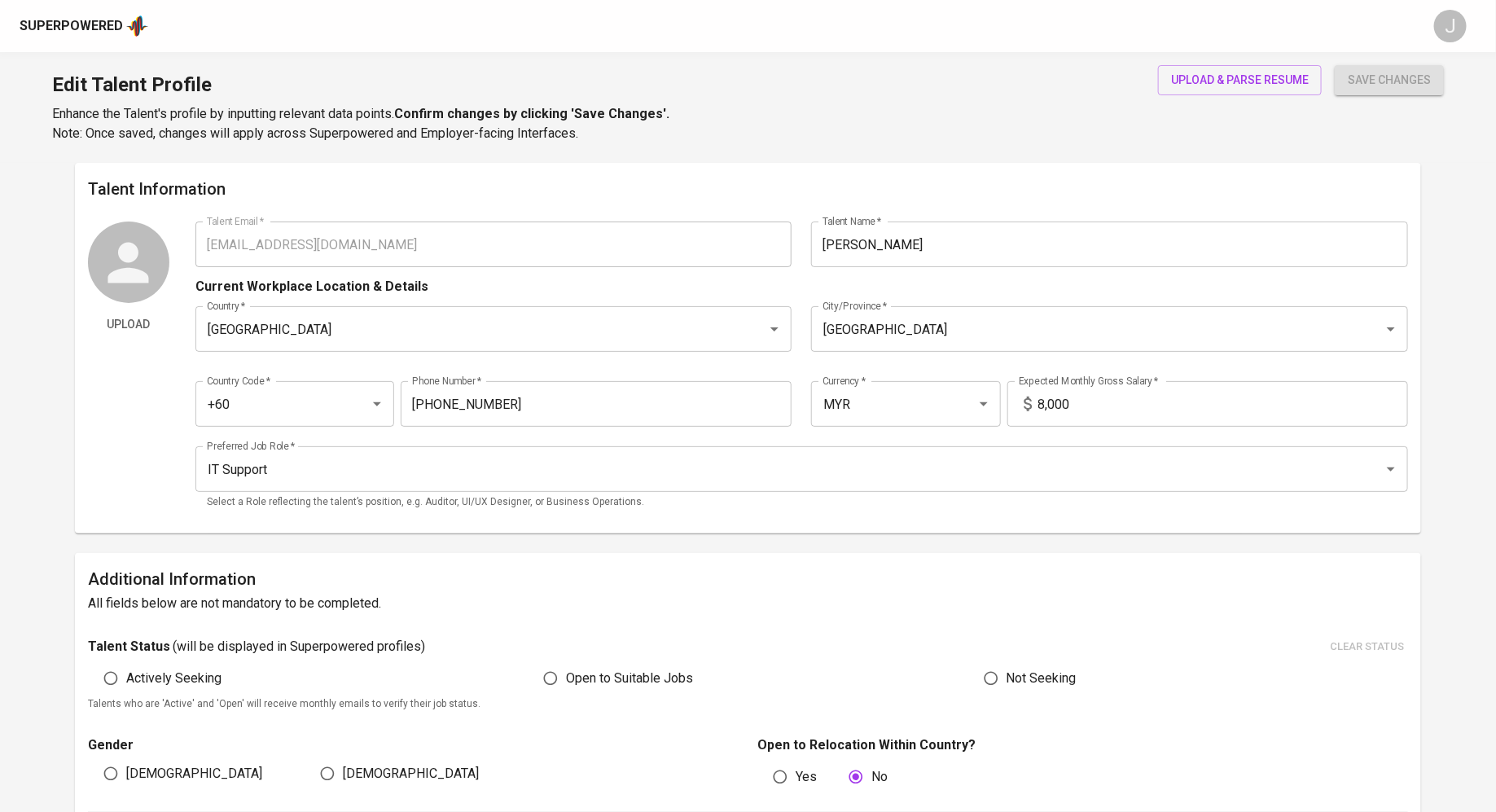
click at [74, 19] on div "Superpowered" at bounding box center [71, 27] width 103 height 18
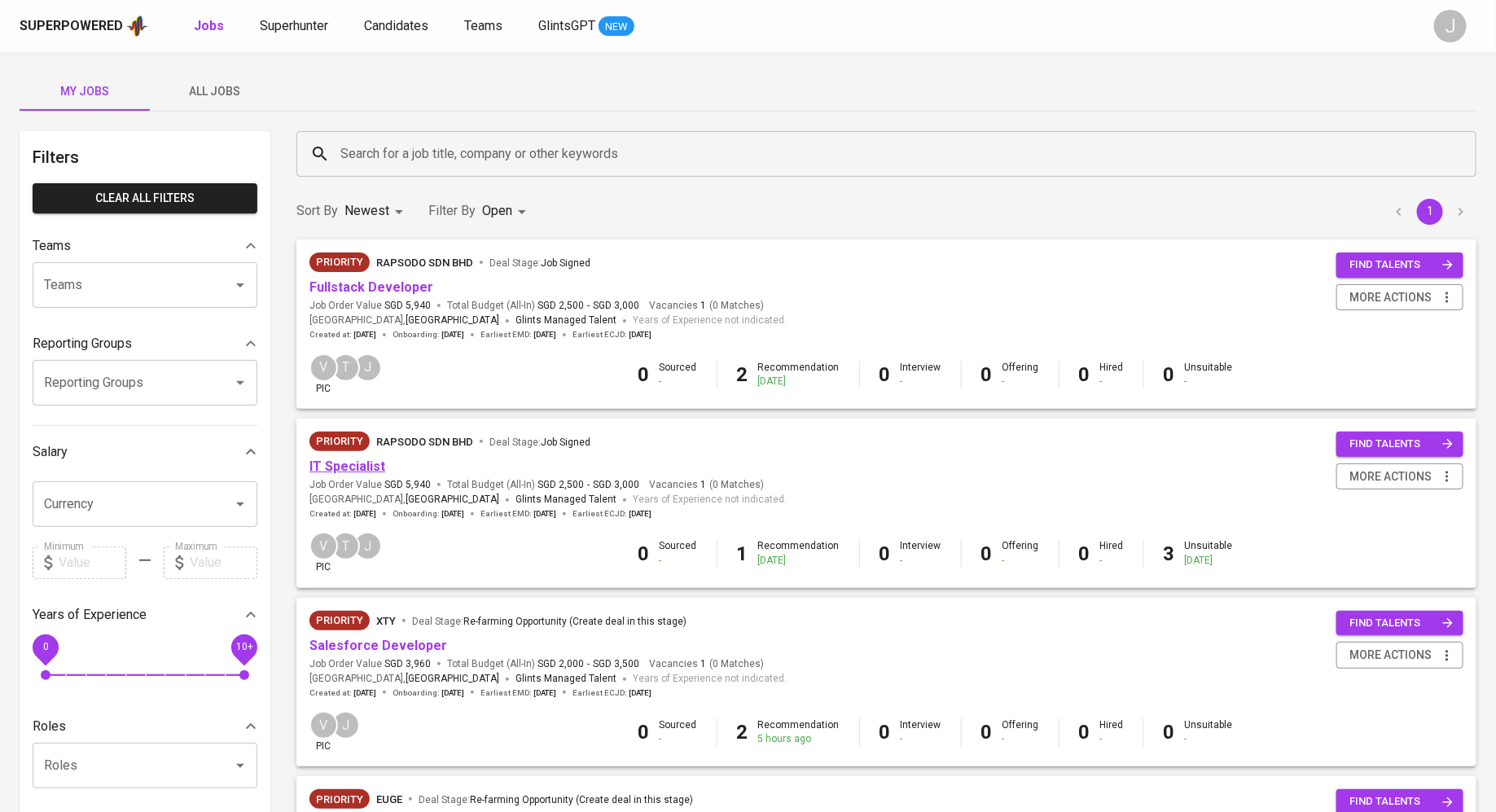
click at [355, 458] on link "IT Specialist" at bounding box center [347, 466] width 75 height 16
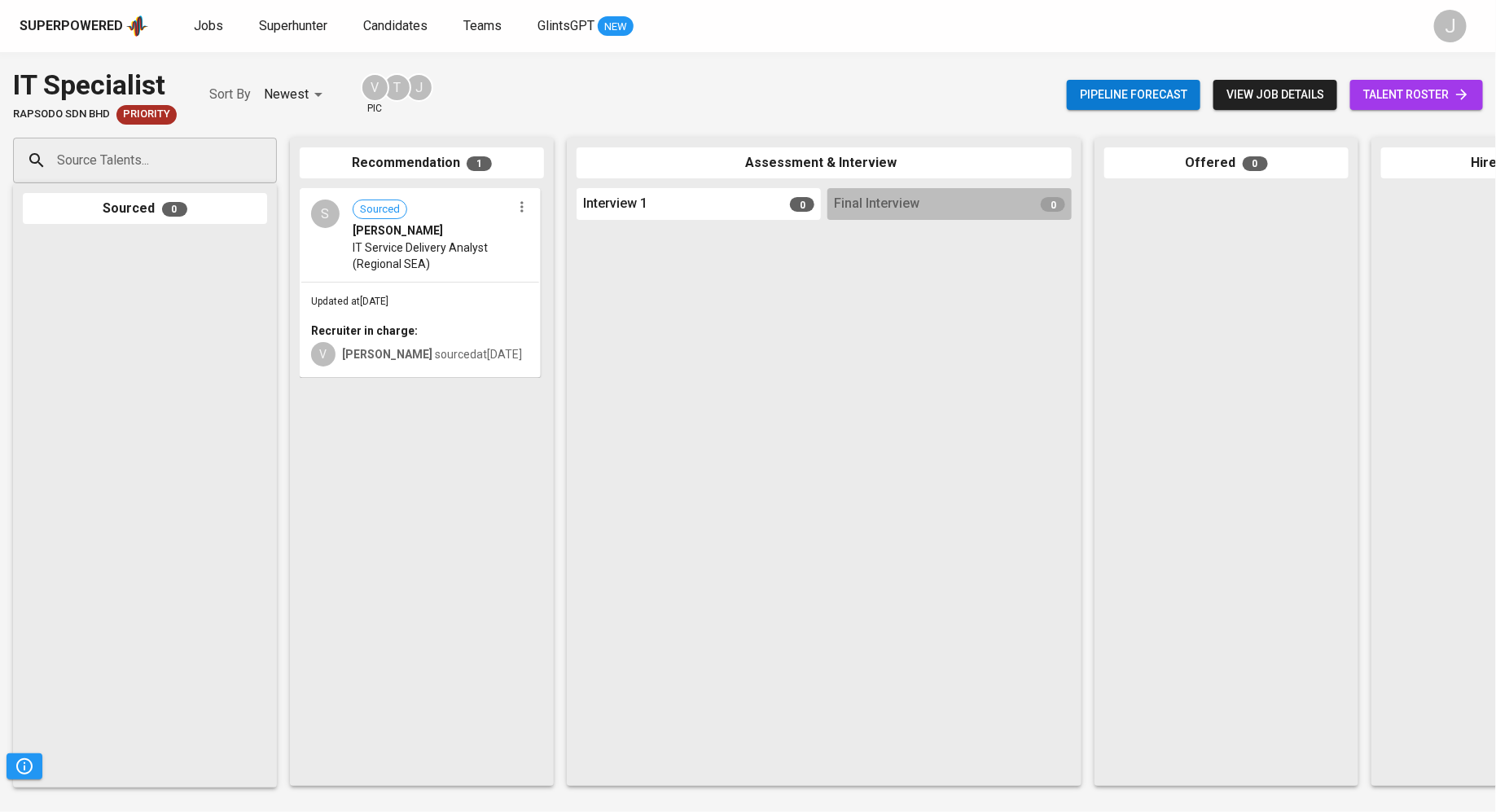
click at [105, 170] on input "Source Talents..." at bounding box center [138, 160] width 171 height 31
paste input "[EMAIL_ADDRESS][DOMAIN_NAME]"
type input "[EMAIL_ADDRESS][DOMAIN_NAME]"
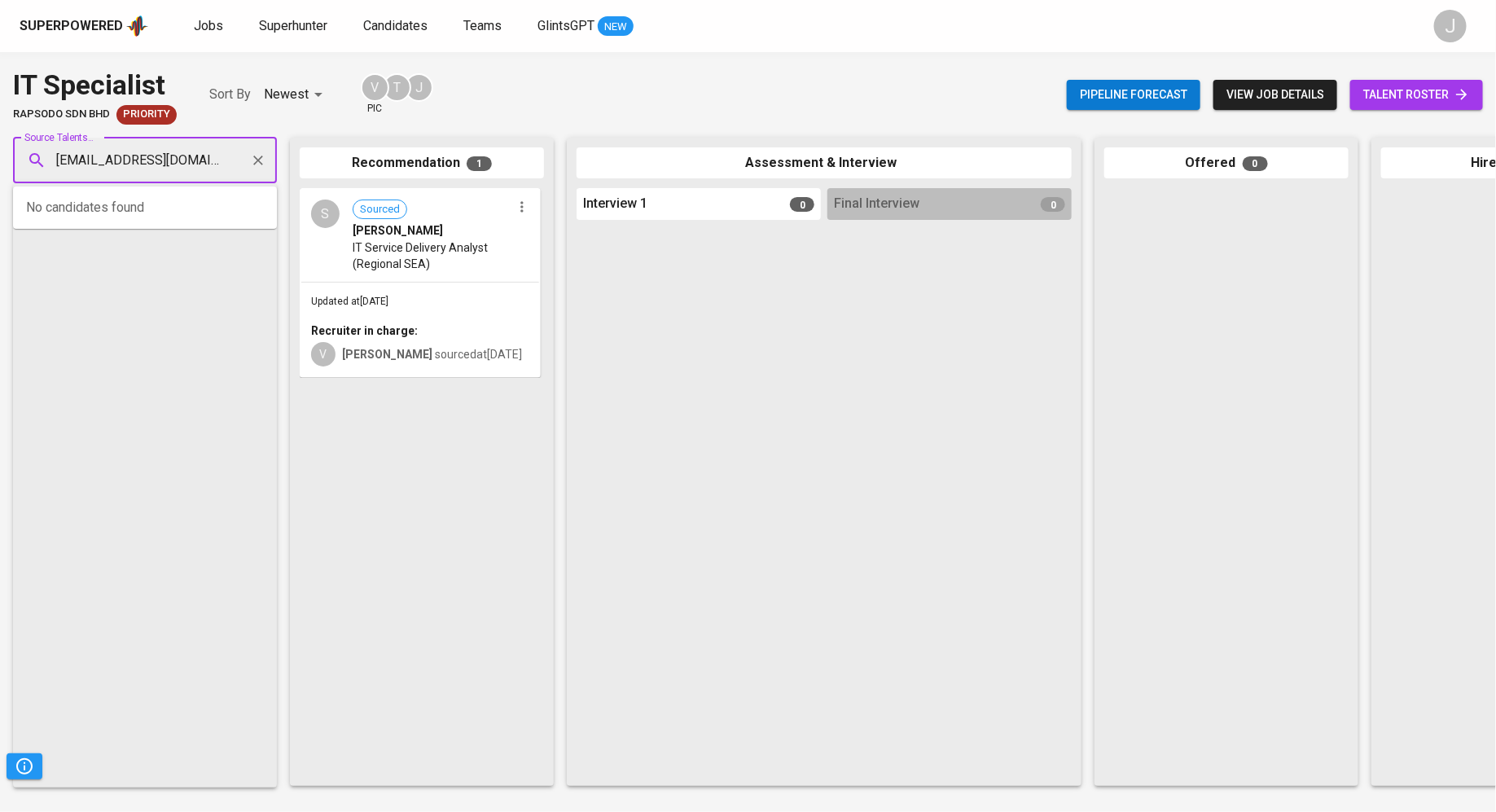
scroll to position [0, 4]
click at [147, 212] on div "[PERSON_NAME]" at bounding box center [144, 206] width 153 height 17
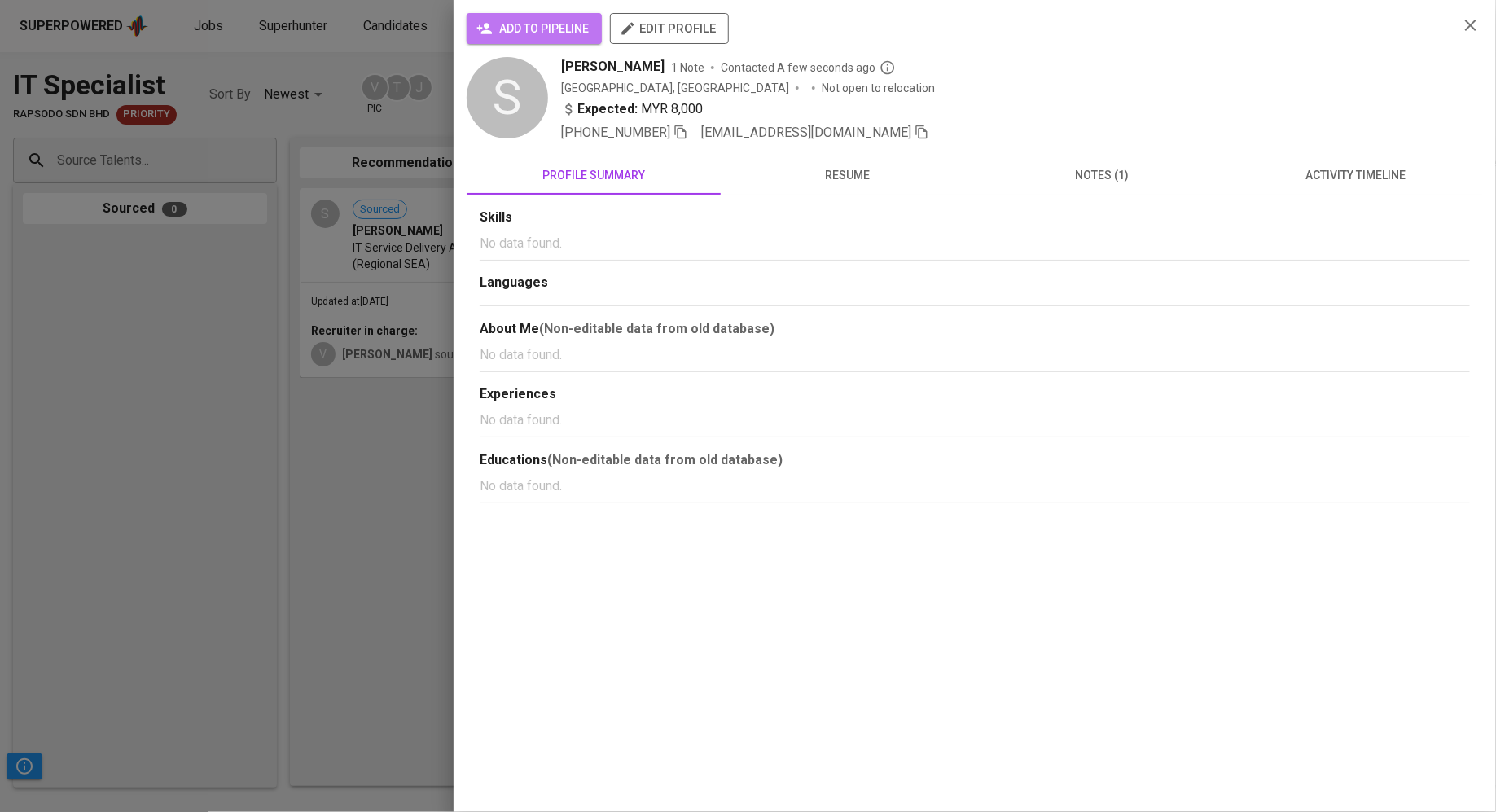
click at [546, 17] on button "add to pipeline" at bounding box center [534, 29] width 135 height 31
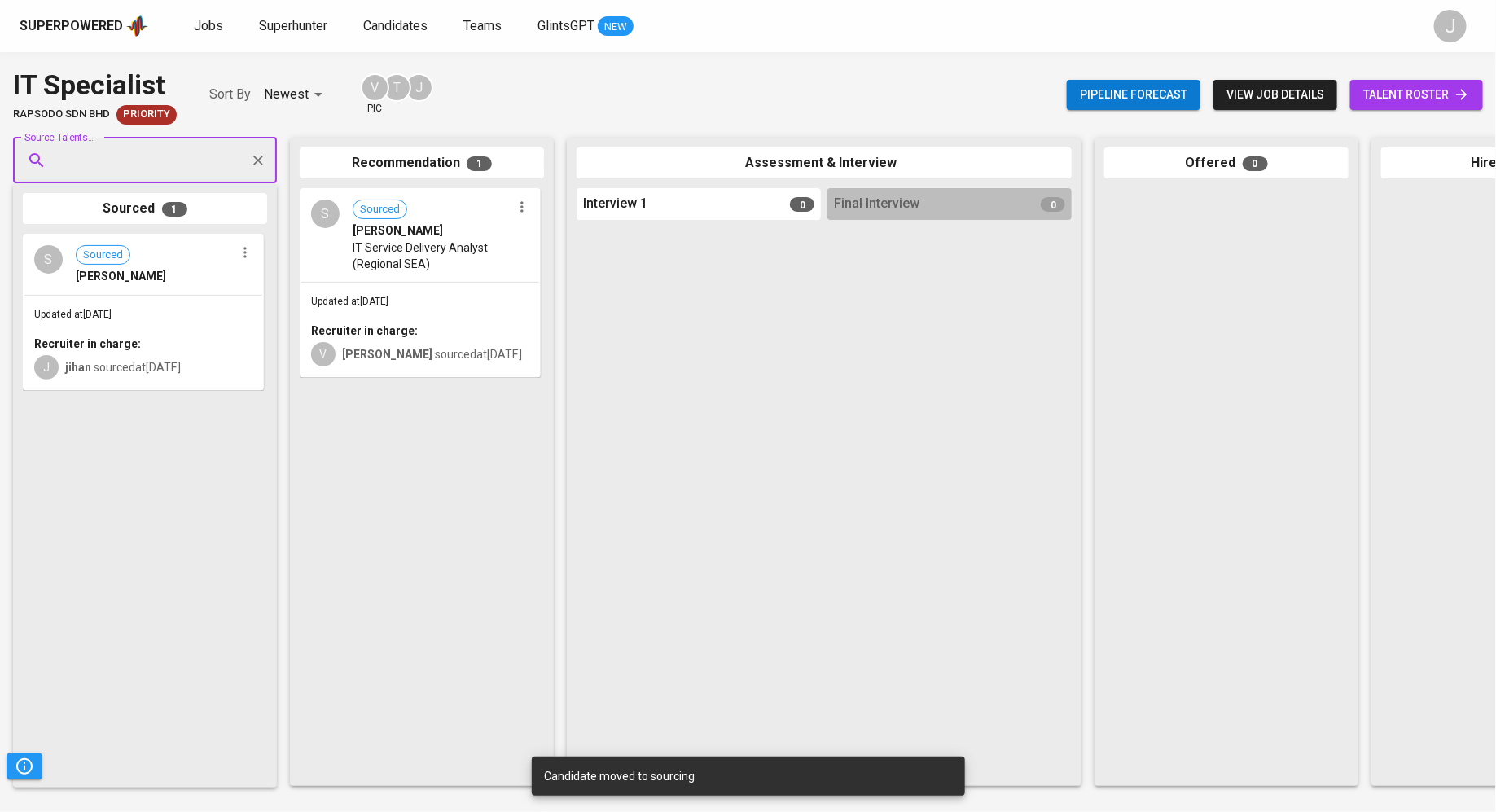
click at [446, 277] on div "S Sourced [PERSON_NAME] IT Service Delivery Analyst (Regional SEA)" at bounding box center [420, 235] width 238 height 91
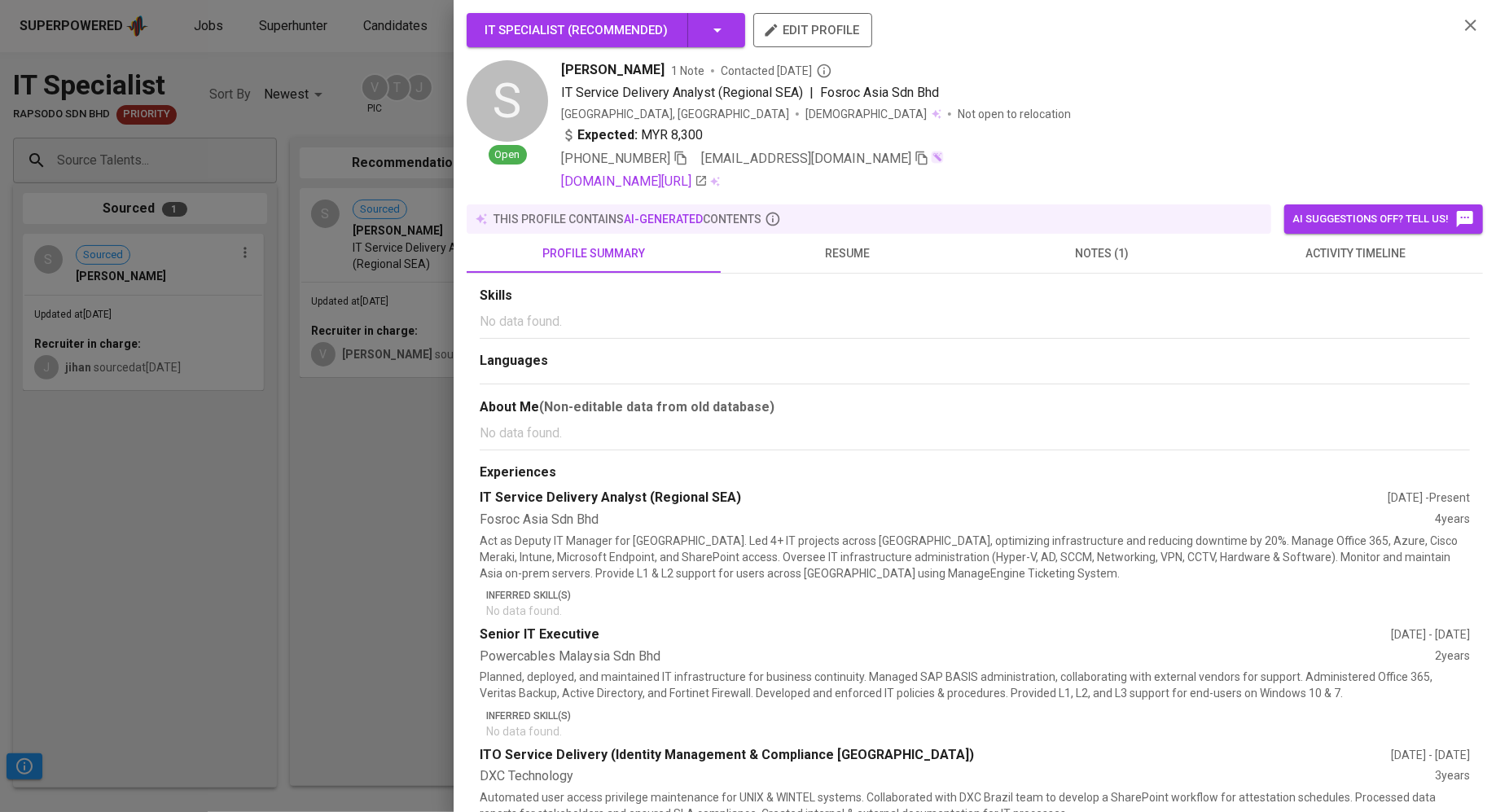
click at [259, 468] on div at bounding box center [748, 406] width 1496 height 812
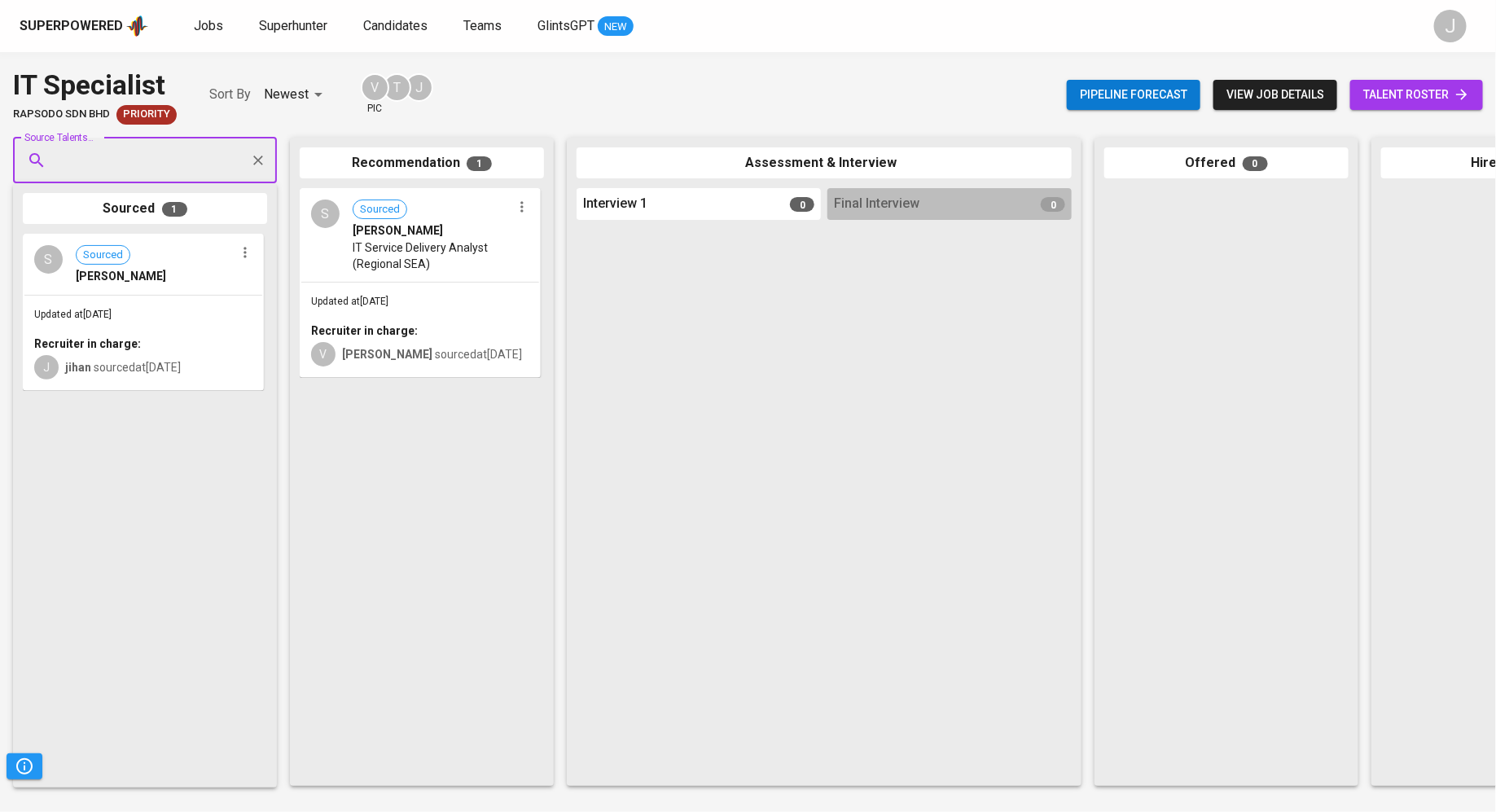
click at [178, 313] on div "Updated at [DATE] Recruiter in charge: J jihan sourced at [DATE]" at bounding box center [144, 342] width 238 height 95
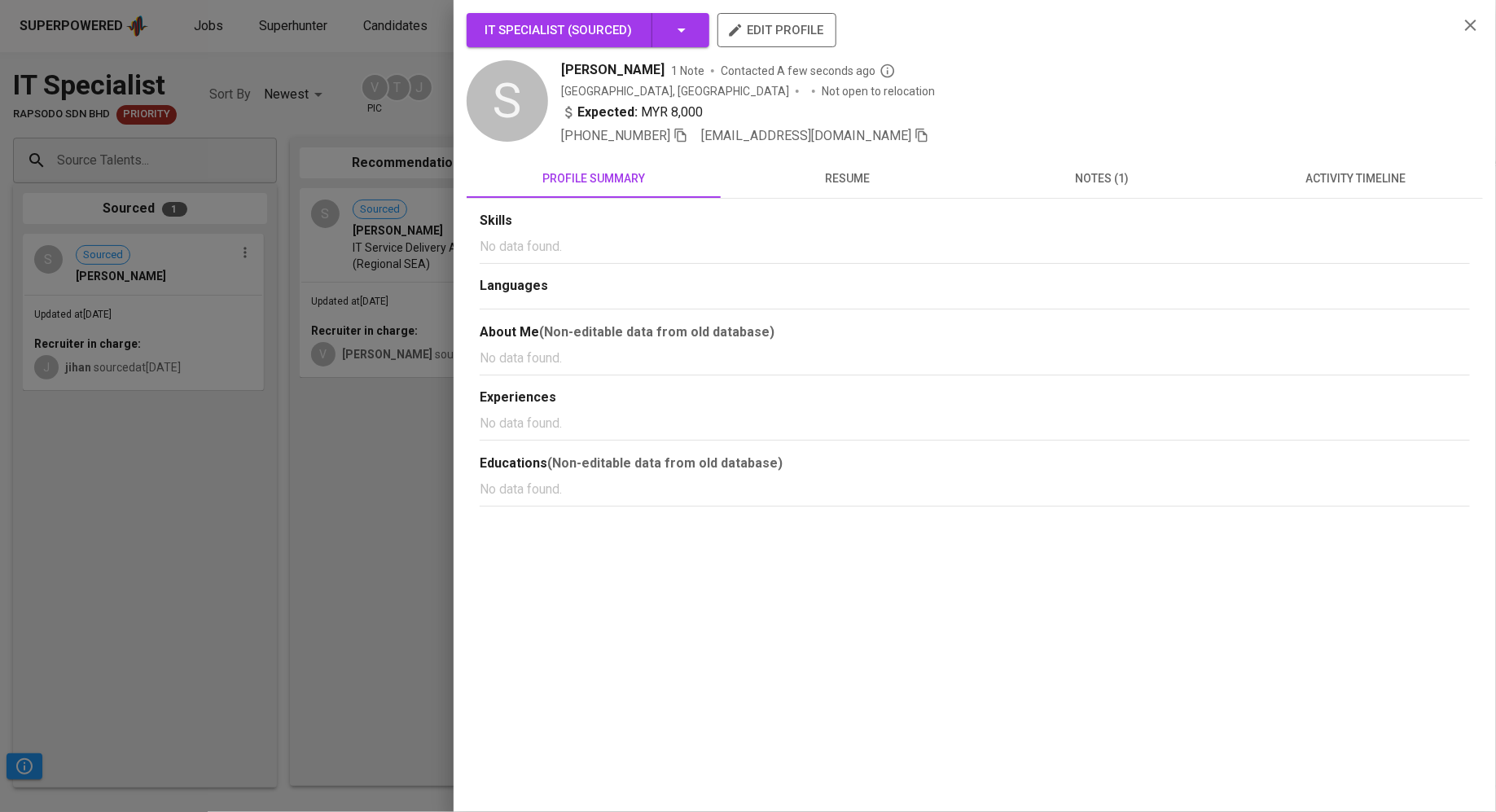
click at [741, 187] on span "resume" at bounding box center [847, 179] width 235 height 20
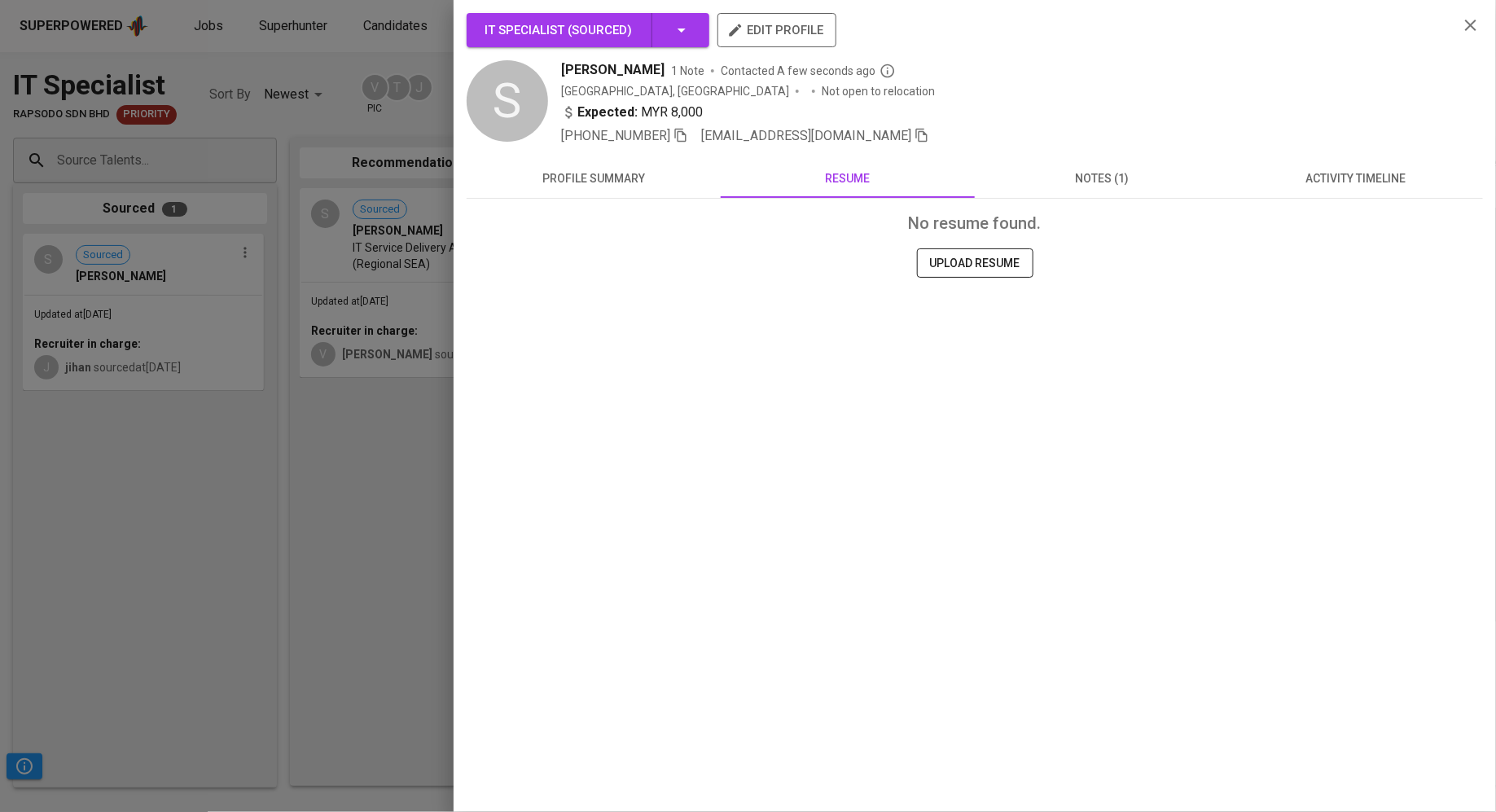
click at [741, 259] on span "UPLOAD RESUME" at bounding box center [975, 263] width 90 height 20
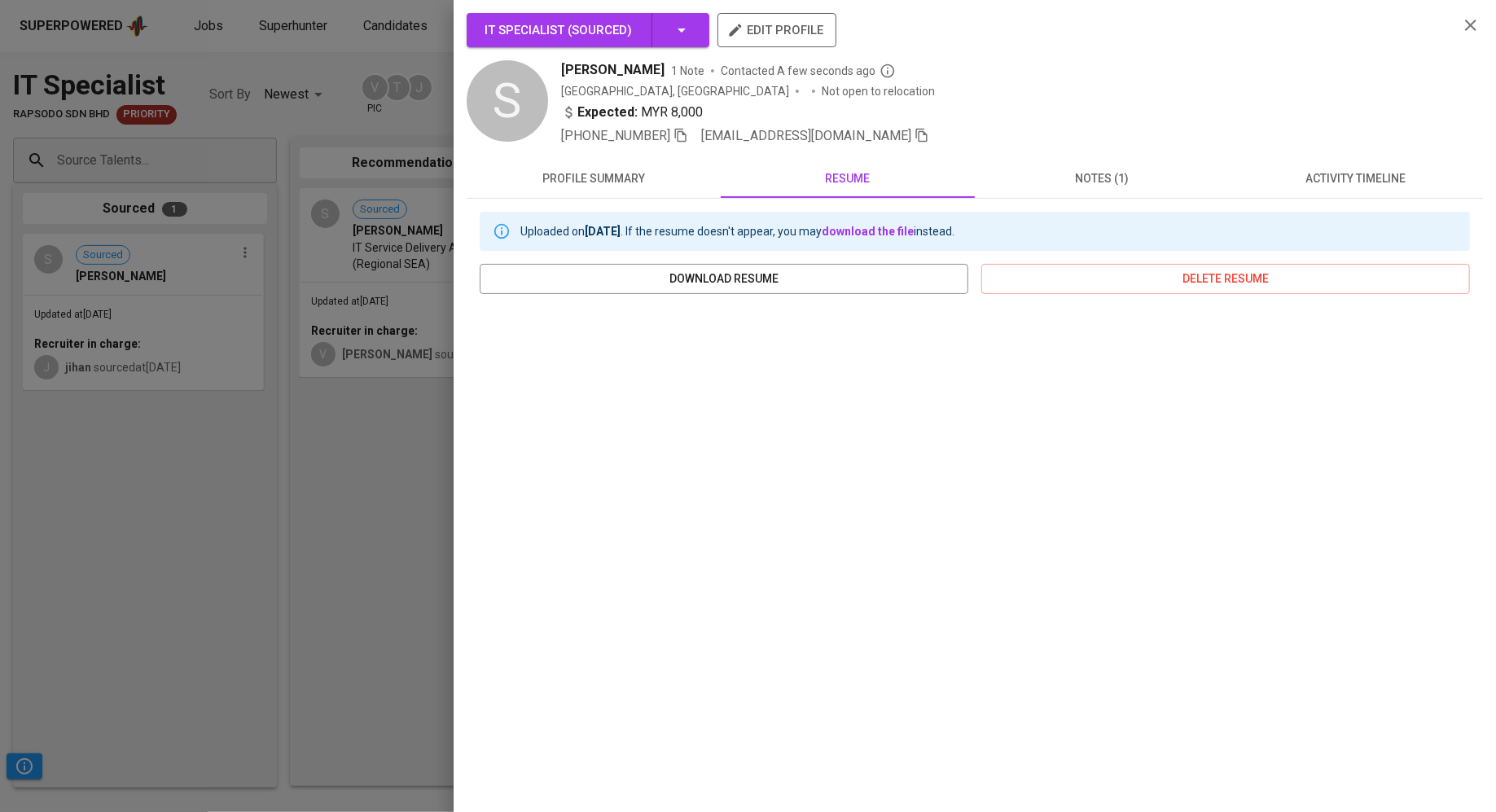
click at [741, 168] on span "notes (1)" at bounding box center [1101, 179] width 235 height 20
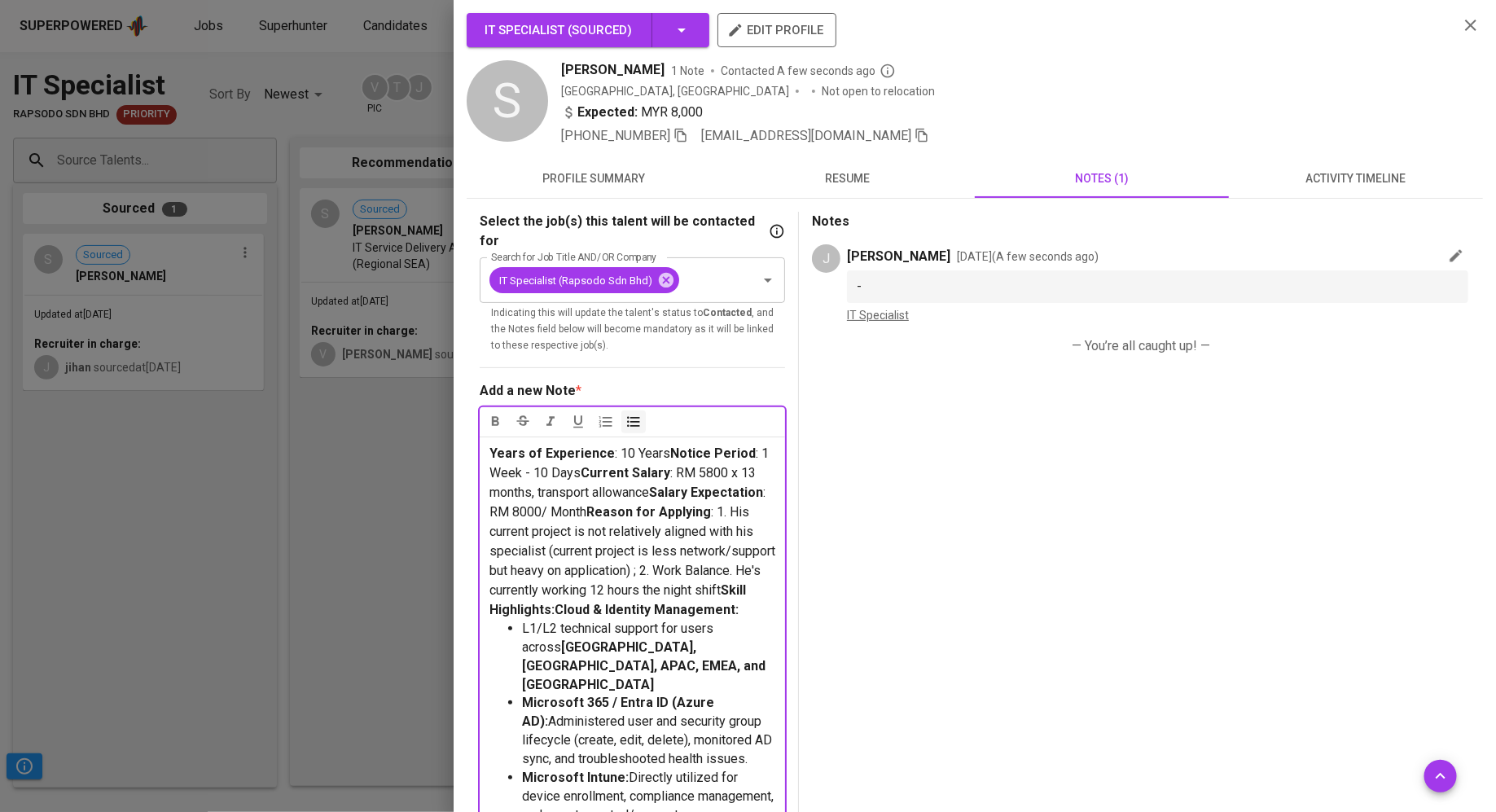
scroll to position [210, 0]
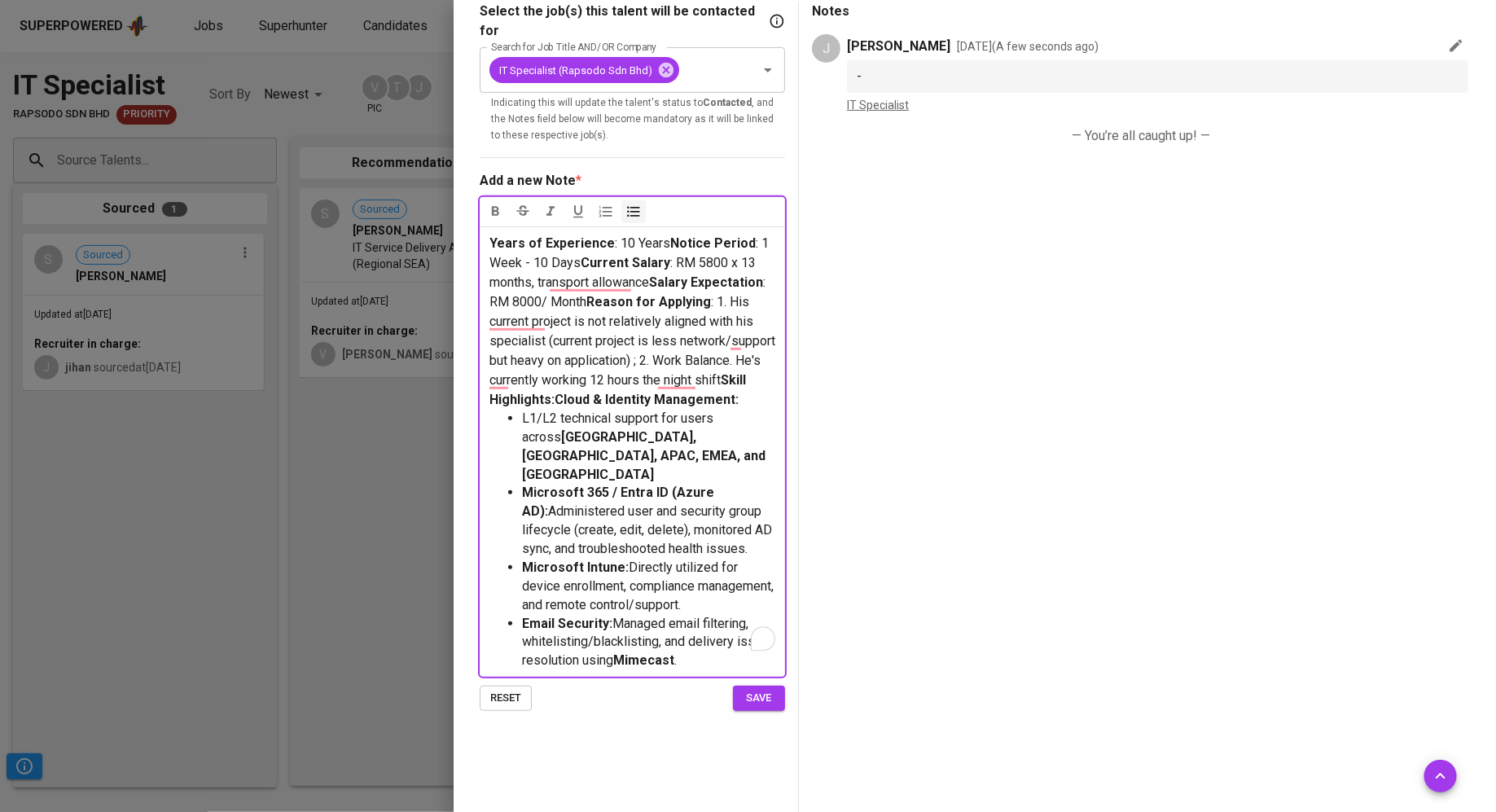
click at [741, 689] on span "save" at bounding box center [759, 698] width 36 height 18
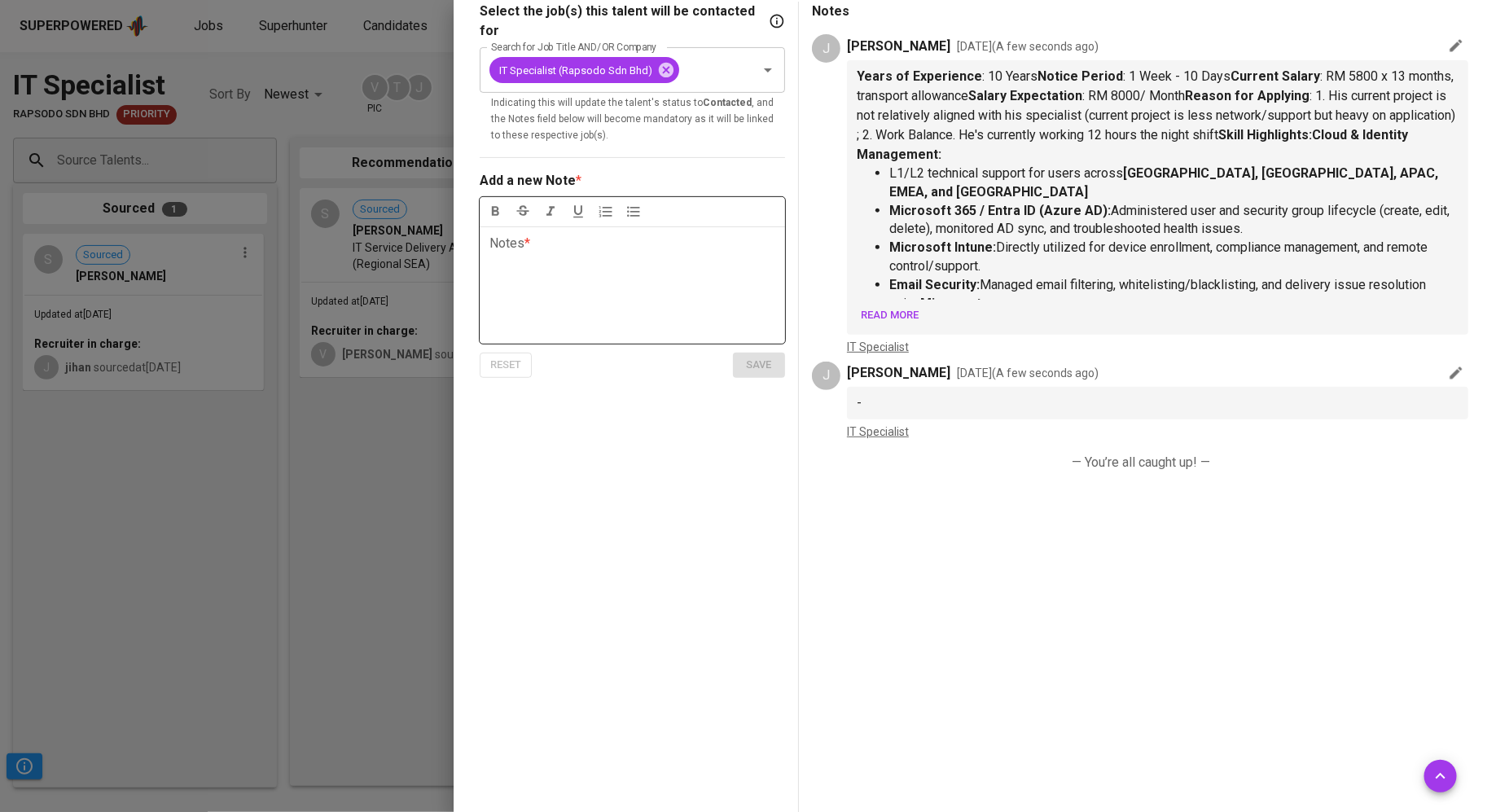
scroll to position [0, 0]
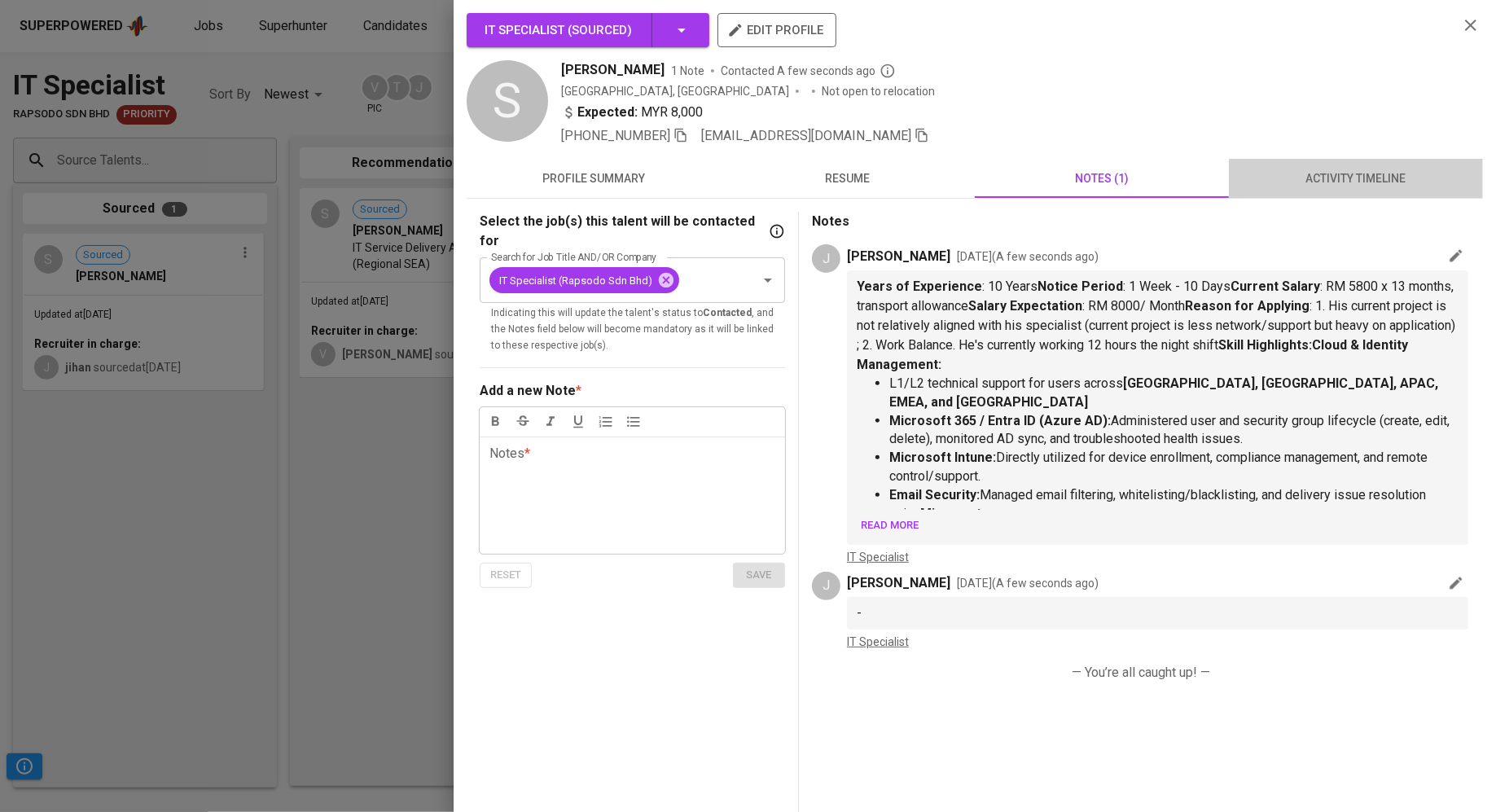
click at [741, 185] on span "activity timeline" at bounding box center [1355, 179] width 235 height 20
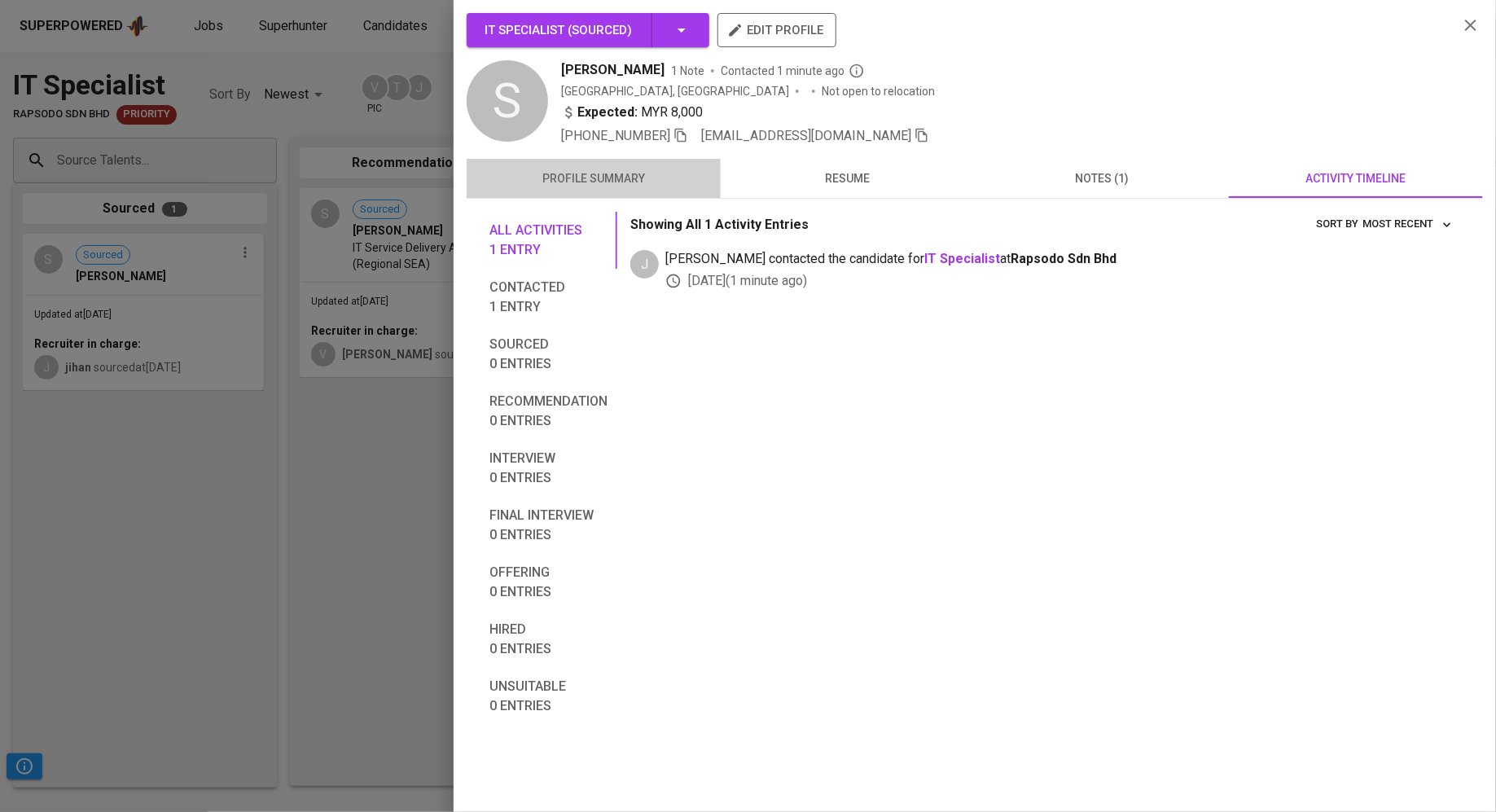
click at [573, 183] on span "profile summary" at bounding box center [593, 179] width 235 height 20
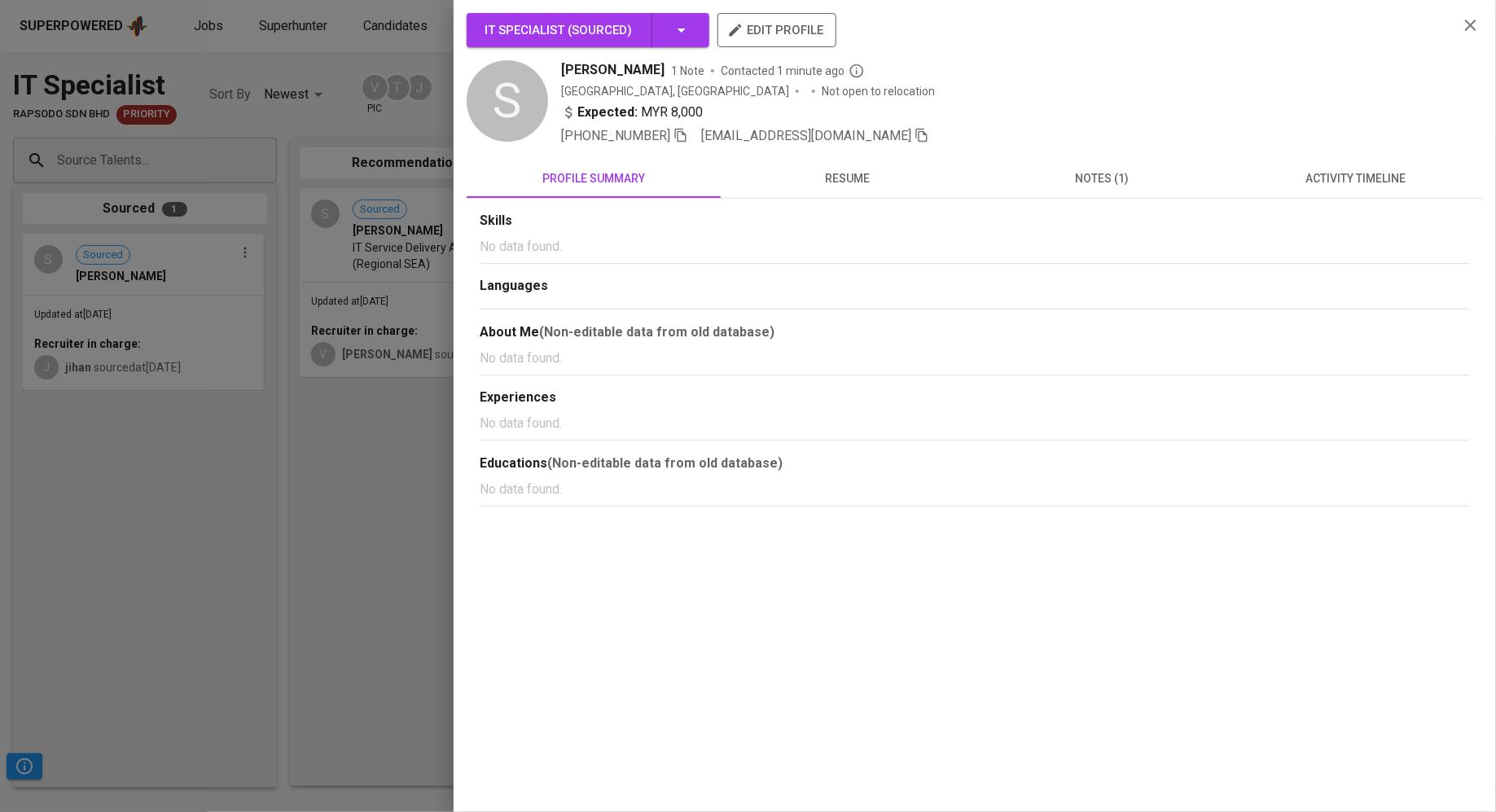
click at [252, 453] on div at bounding box center [748, 406] width 1496 height 812
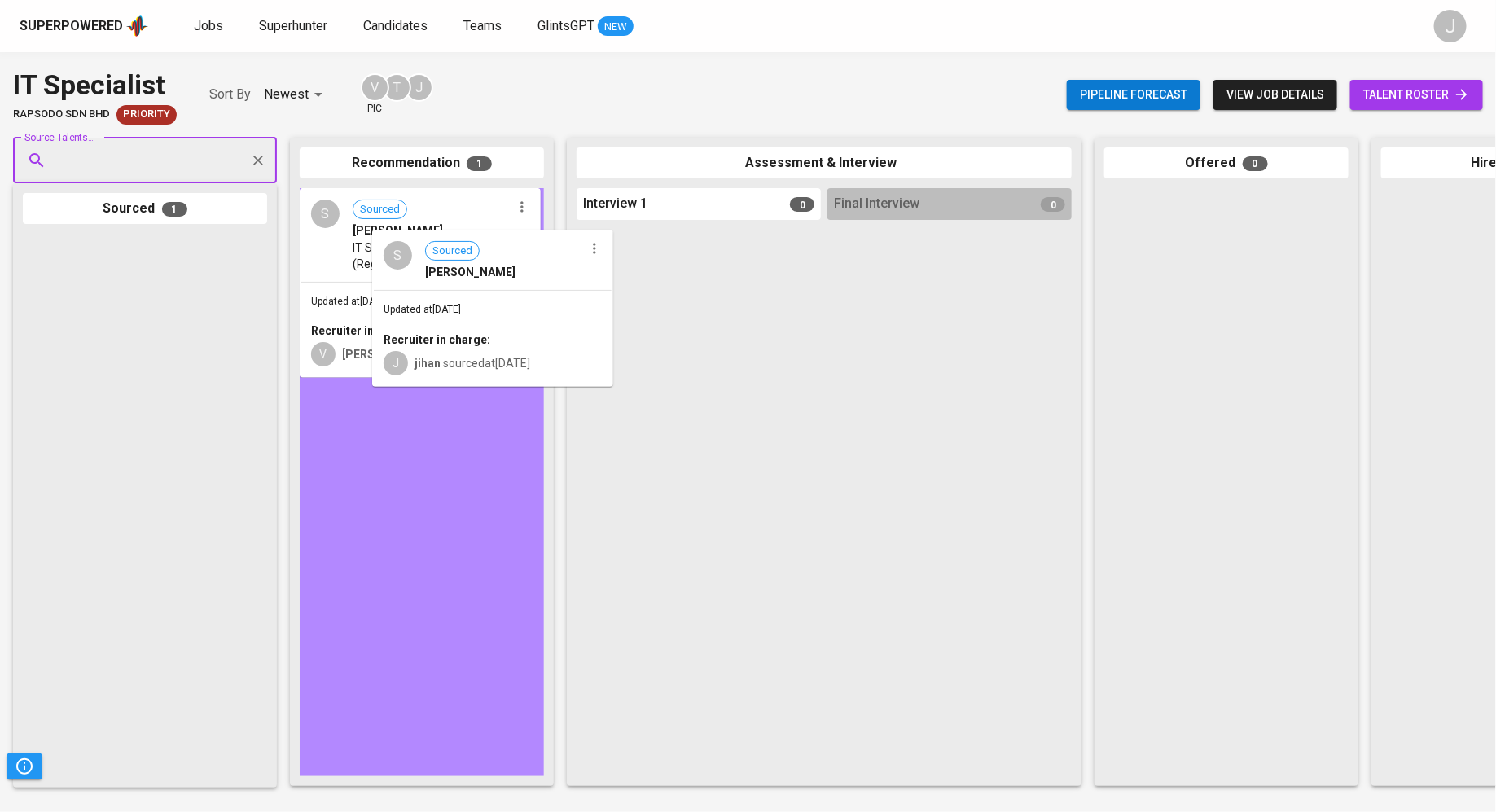
drag, startPoint x: 112, startPoint y: 334, endPoint x: 439, endPoint y: 319, distance: 327.3
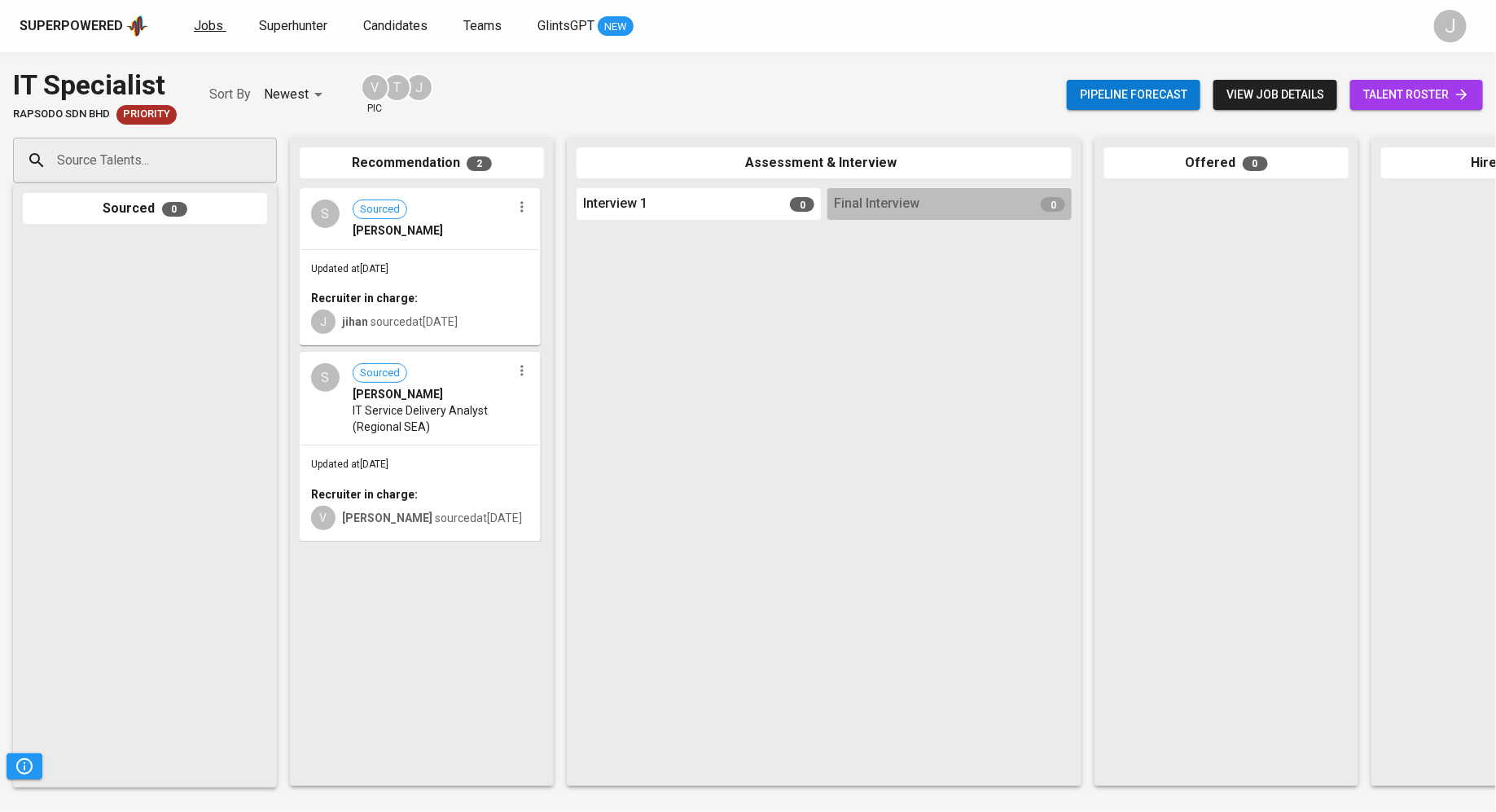
click at [197, 25] on span "Jobs" at bounding box center [208, 25] width 29 height 16
